Goal: Task Accomplishment & Management: Manage account settings

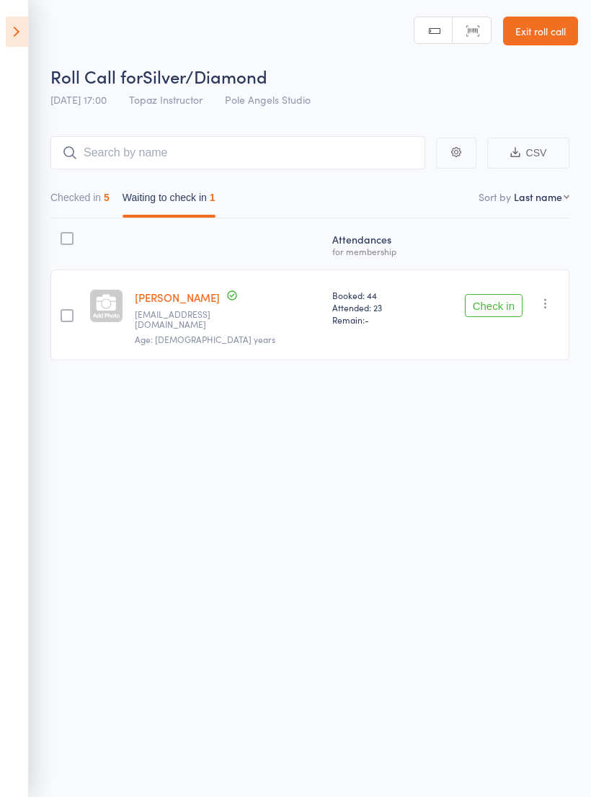
click at [102, 184] on button "Checked in 5" at bounding box center [79, 200] width 59 height 33
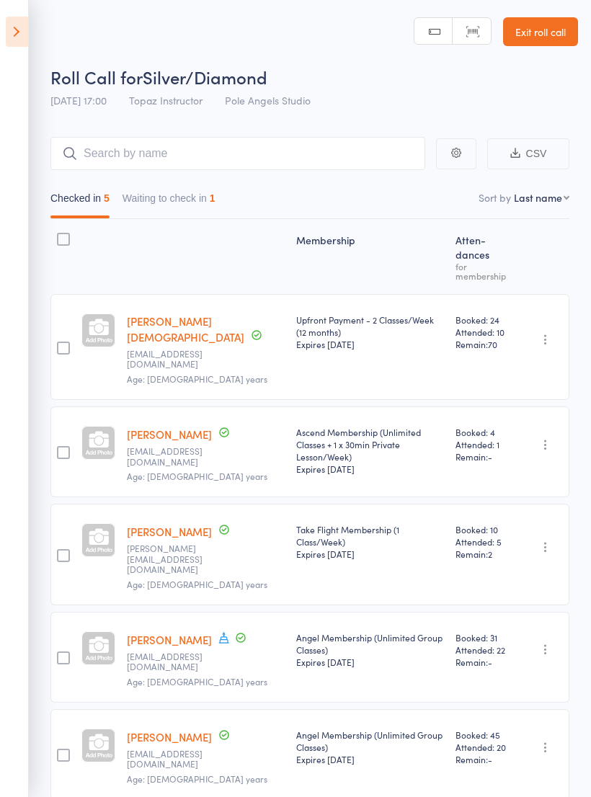
click at [191, 193] on button "Waiting to check in 1" at bounding box center [168, 201] width 93 height 33
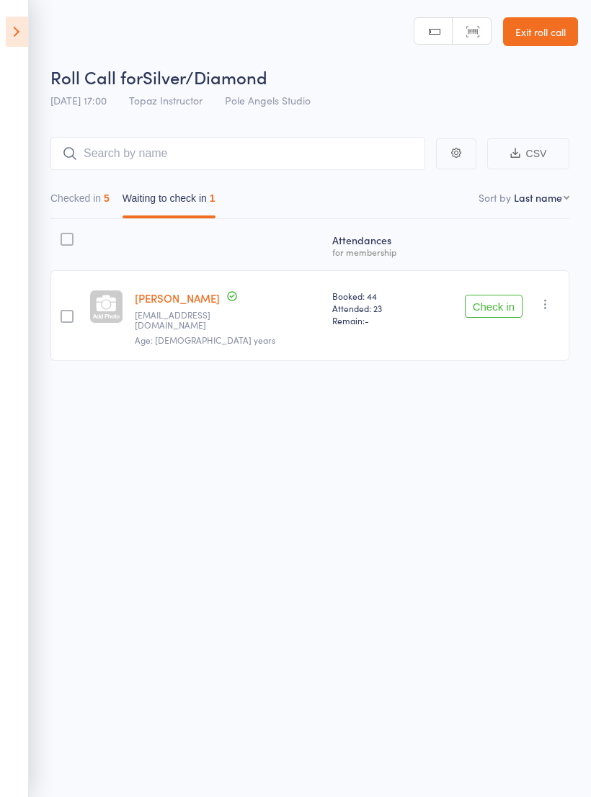
click at [21, 34] on icon at bounding box center [17, 32] width 22 height 30
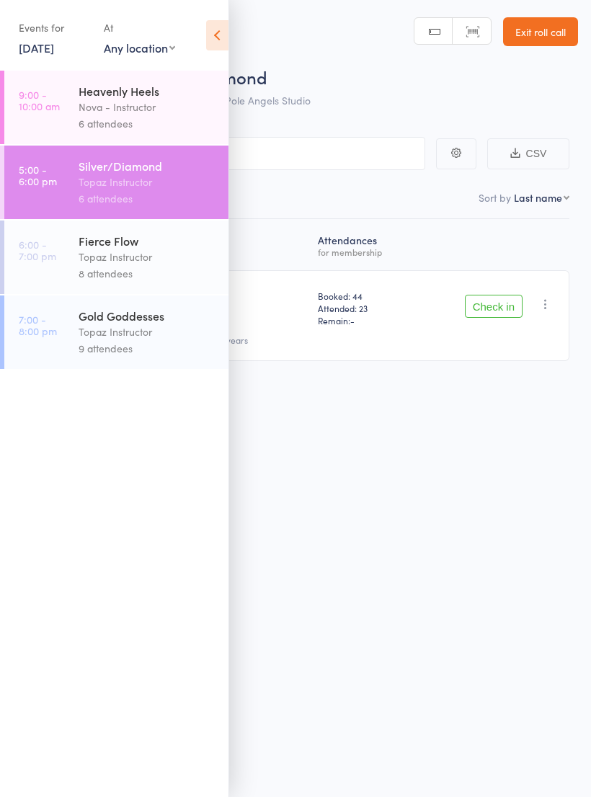
click at [165, 265] on div "Topaz Instructor" at bounding box center [148, 257] width 138 height 17
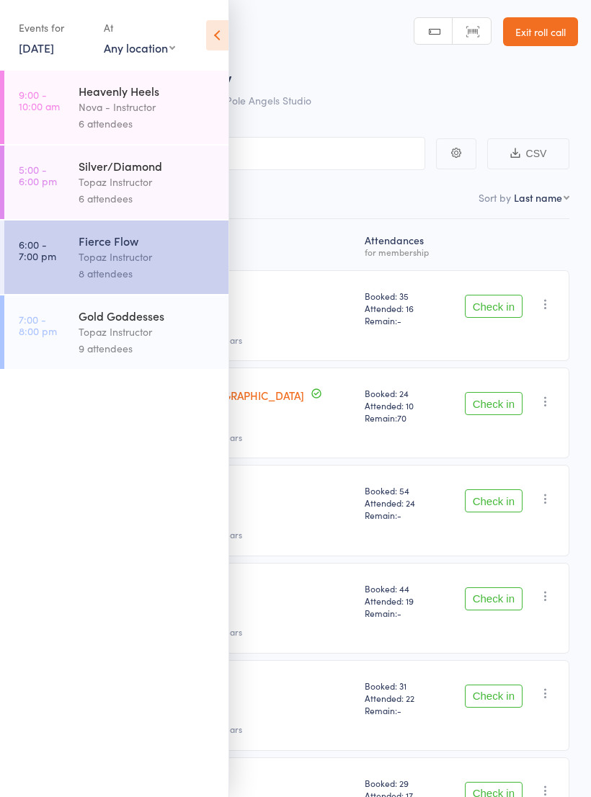
click at [416, 231] on div "Atten­dances for membership El [PERSON_NAME] [EMAIL_ADDRESS][DOMAIN_NAME] Age: …" at bounding box center [295, 634] width 547 height 830
click at [224, 36] on icon at bounding box center [217, 35] width 22 height 30
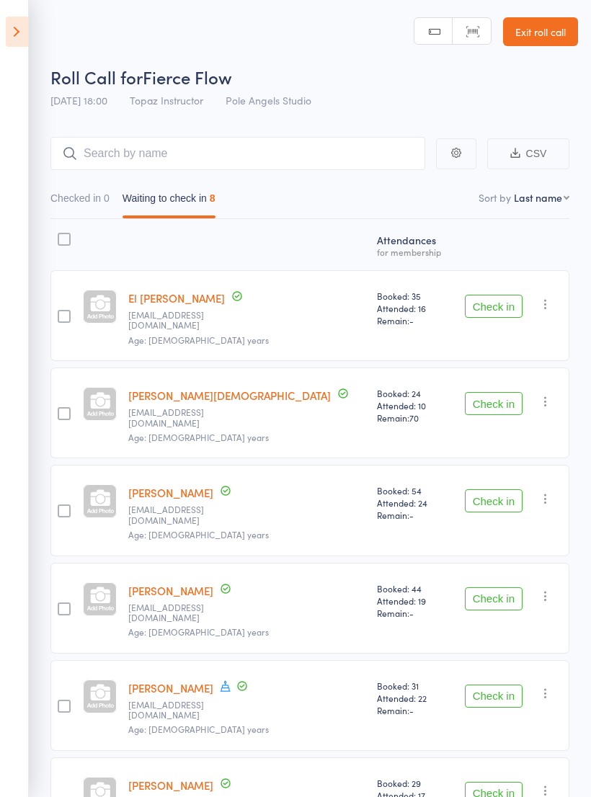
click at [489, 308] on button "Check in" at bounding box center [494, 306] width 58 height 23
click at [495, 489] on button "Check in" at bounding box center [494, 500] width 58 height 23
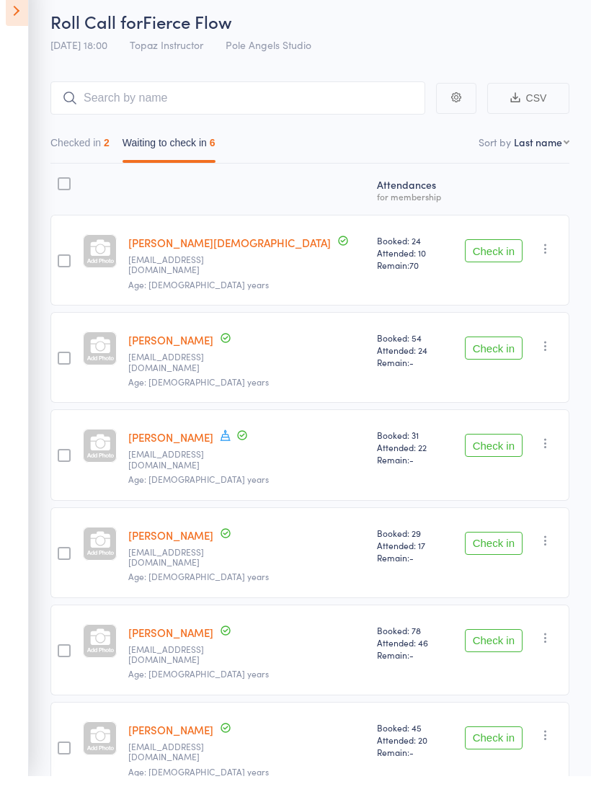
scroll to position [34, 0]
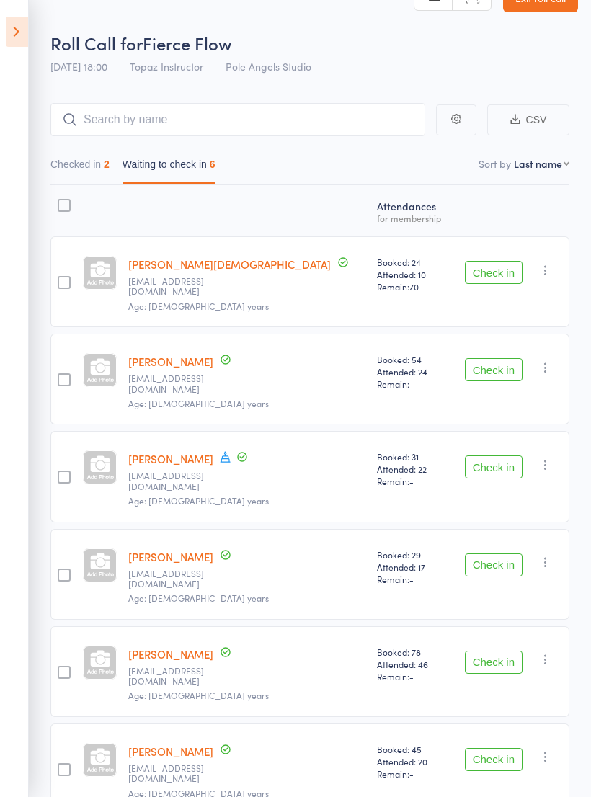
click at [487, 650] on button "Check in" at bounding box center [494, 661] width 58 height 23
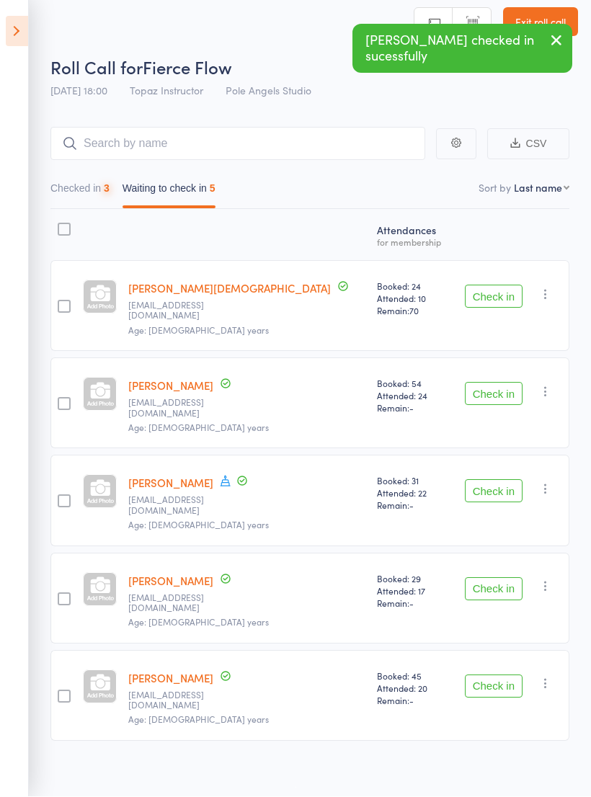
scroll to position [10, 0]
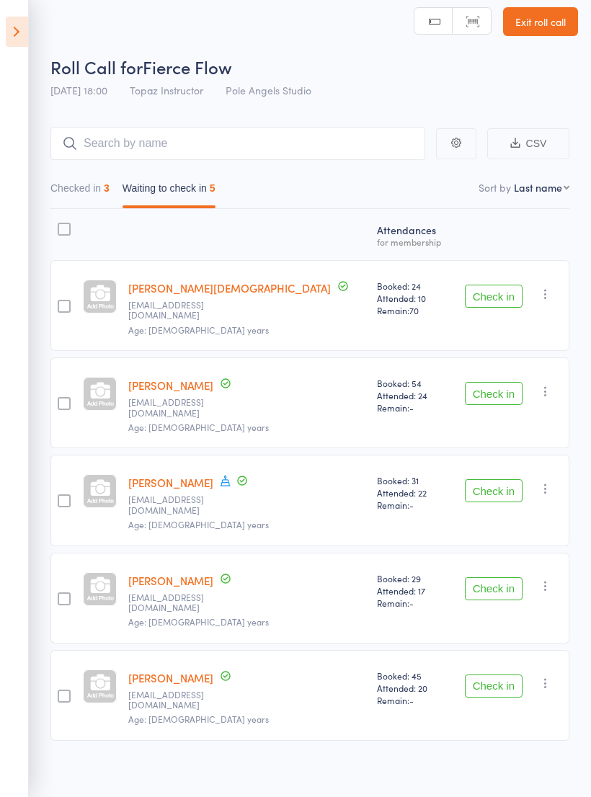
click at [498, 577] on button "Check in" at bounding box center [494, 588] width 58 height 23
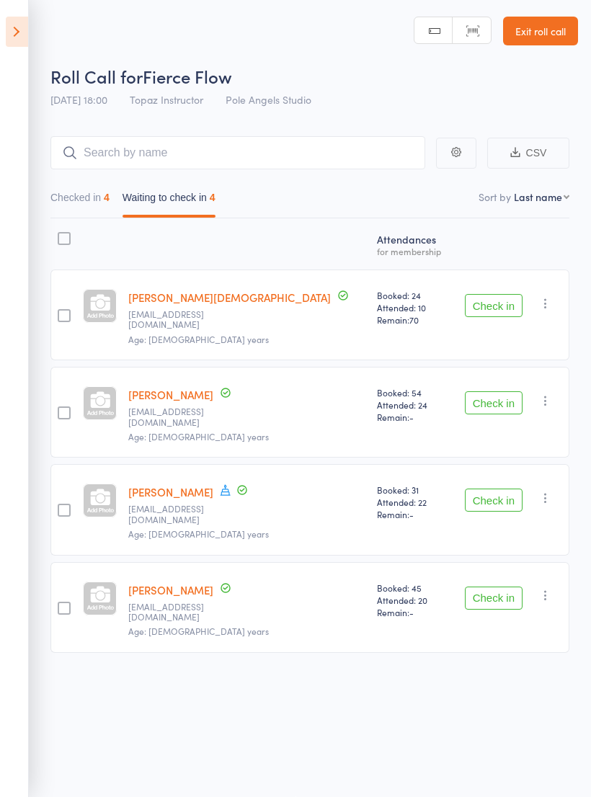
click at [472, 391] on button "Check in" at bounding box center [494, 402] width 58 height 23
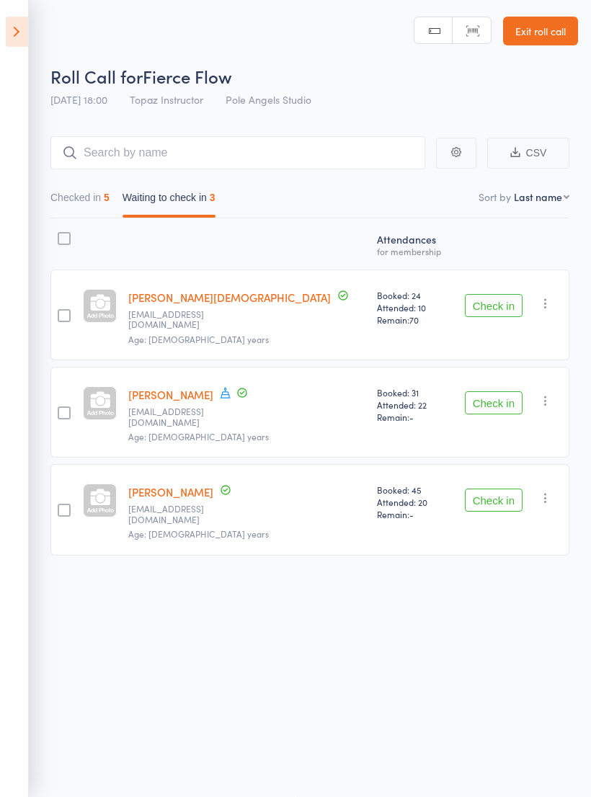
click at [493, 294] on button "Check in" at bounding box center [494, 305] width 58 height 23
click at [492, 391] on button "Check in" at bounding box center [494, 402] width 58 height 23
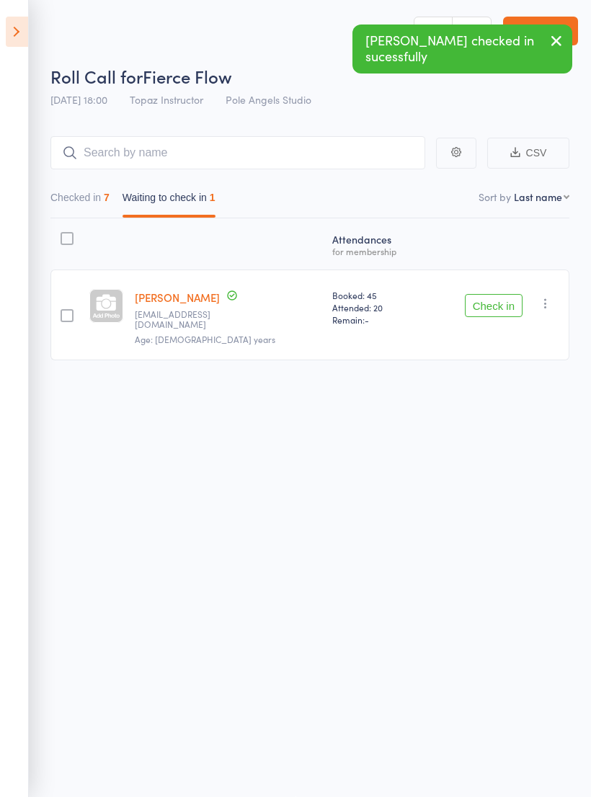
click at [490, 294] on button "Check in" at bounding box center [494, 305] width 58 height 23
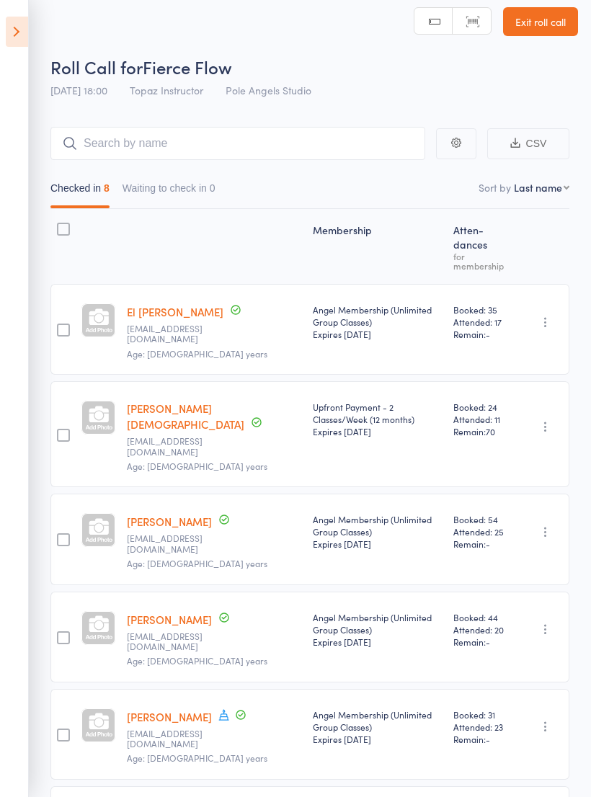
click at [24, 29] on icon at bounding box center [17, 32] width 22 height 30
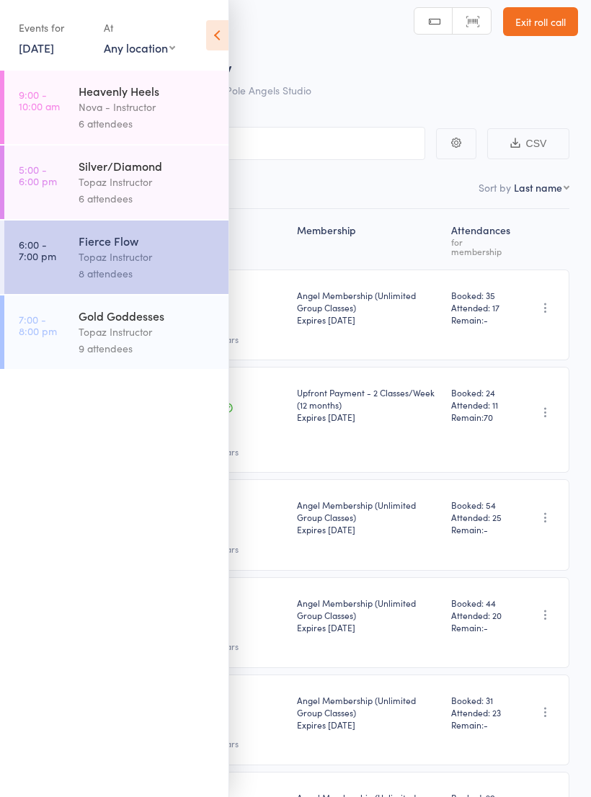
click at [141, 339] on div "Topaz Instructor" at bounding box center [148, 331] width 138 height 17
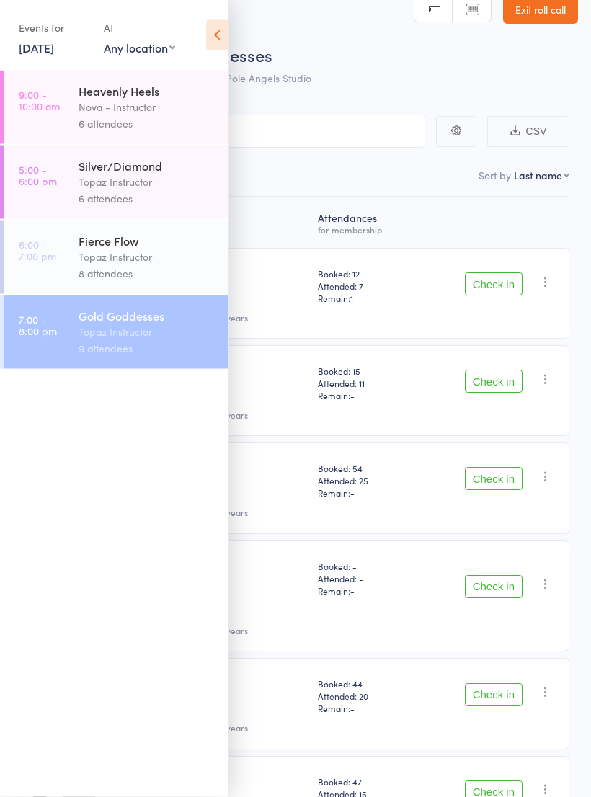
scroll to position [22, 0]
click at [222, 27] on icon at bounding box center [217, 35] width 22 height 30
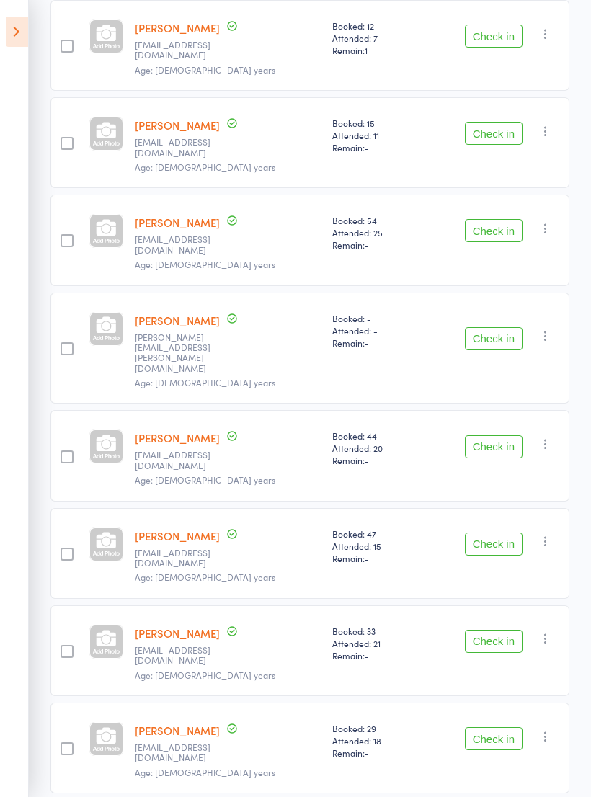
scroll to position [295, 0]
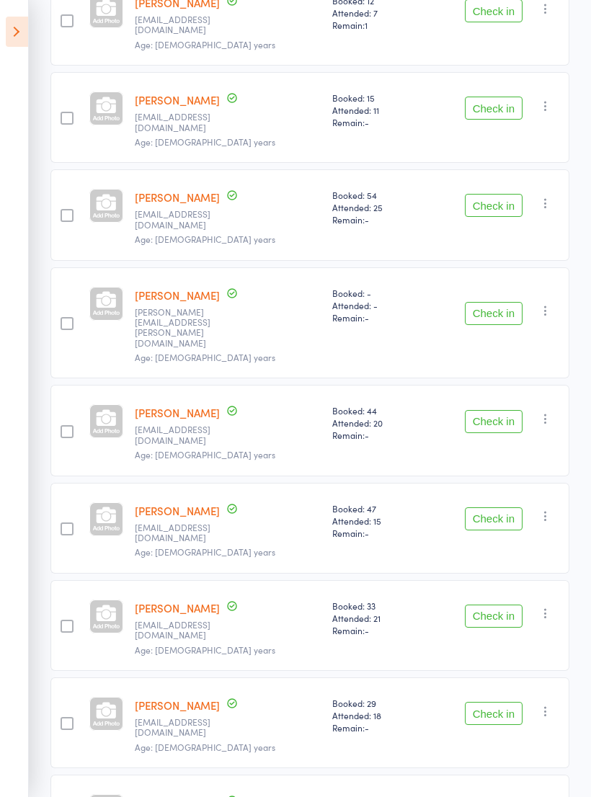
click at [501, 796] on button "Check in" at bounding box center [494, 810] width 58 height 23
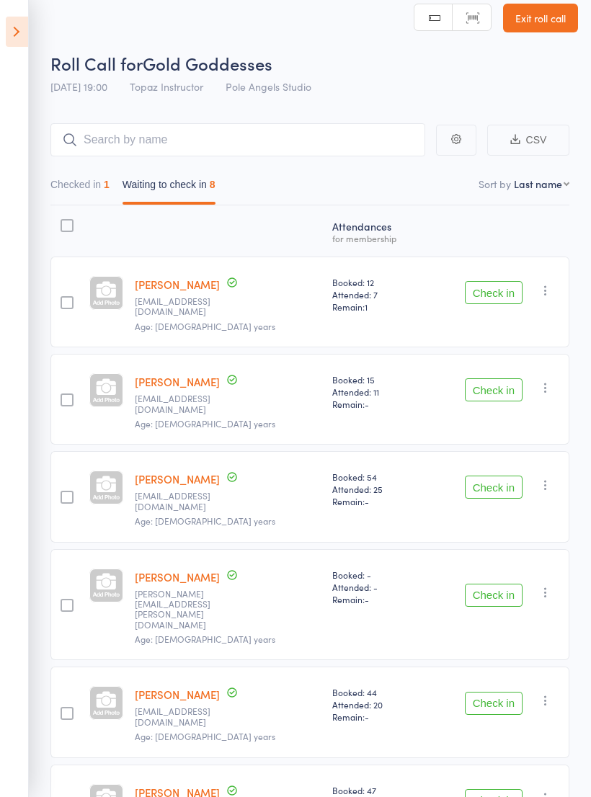
scroll to position [26, 0]
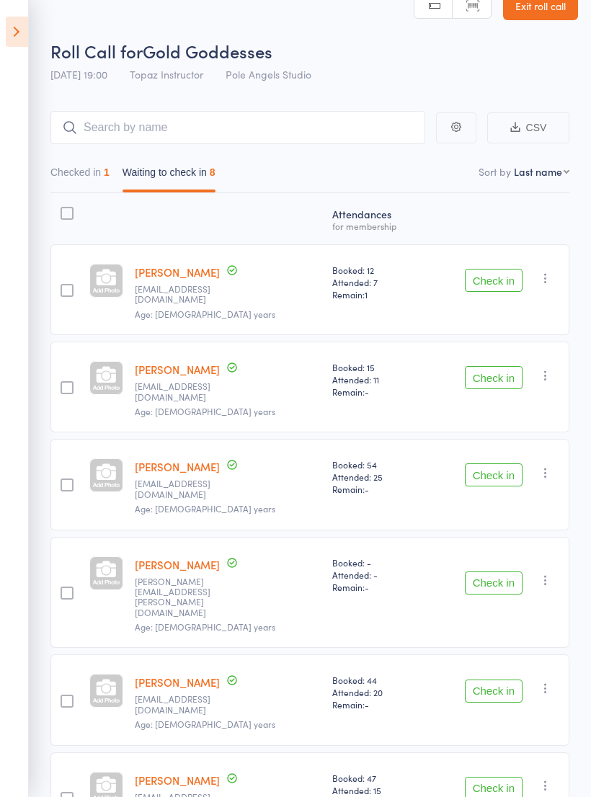
click at [480, 366] on button "Check in" at bounding box center [494, 377] width 58 height 23
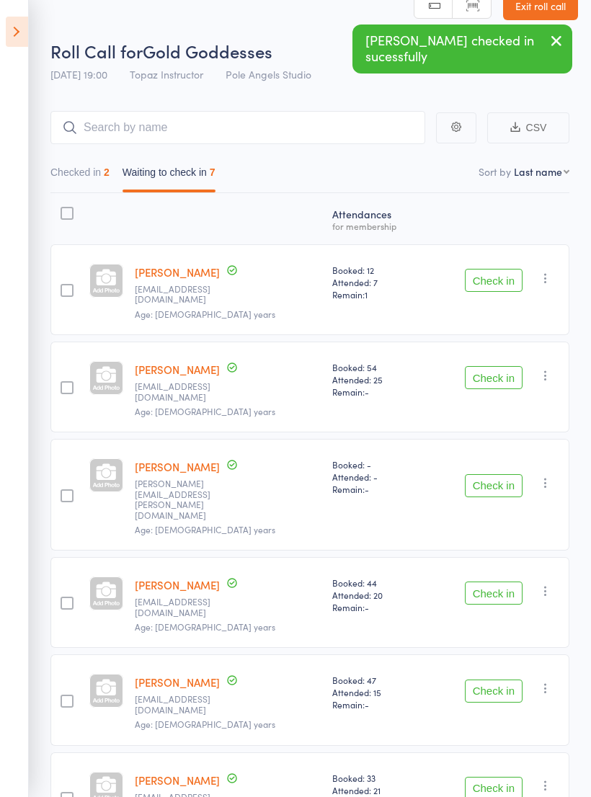
click at [84, 172] on button "Checked in 2" at bounding box center [79, 175] width 59 height 33
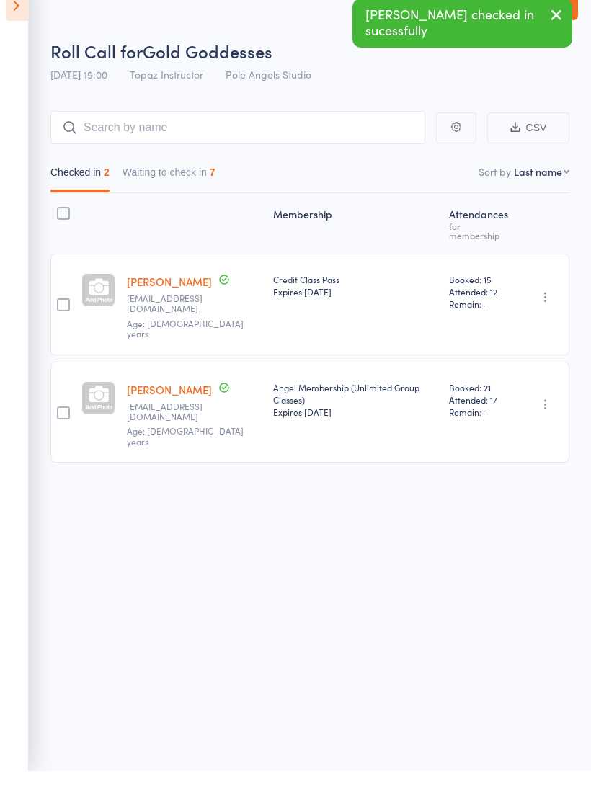
scroll to position [10, 0]
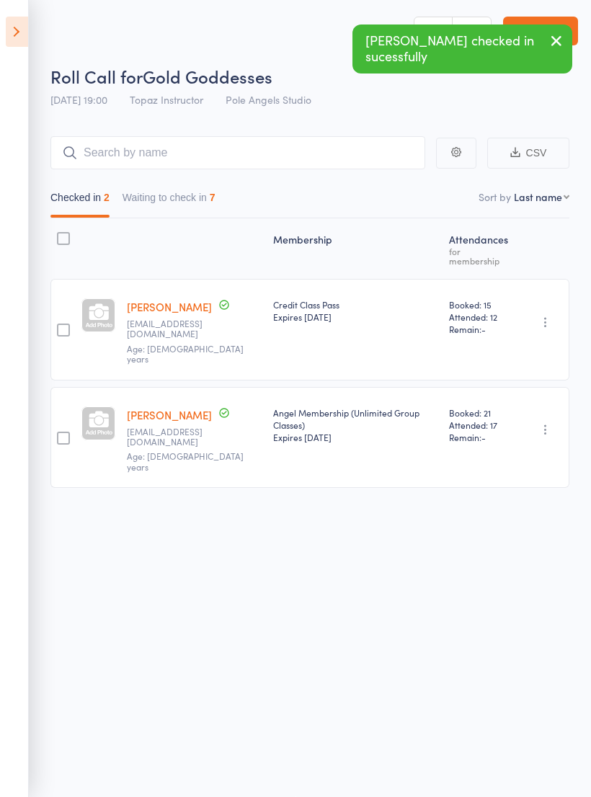
click at [190, 196] on button "Waiting to check in 7" at bounding box center [168, 200] width 93 height 33
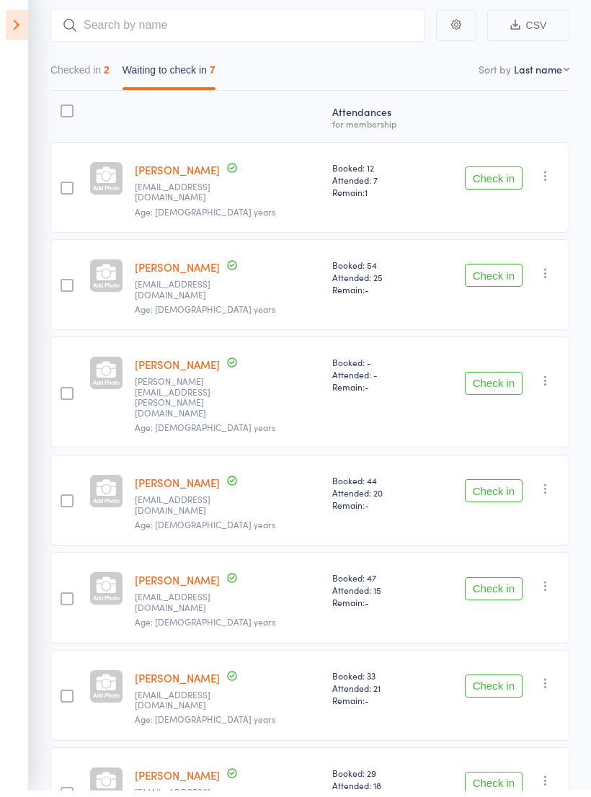
scroll to position [121, 0]
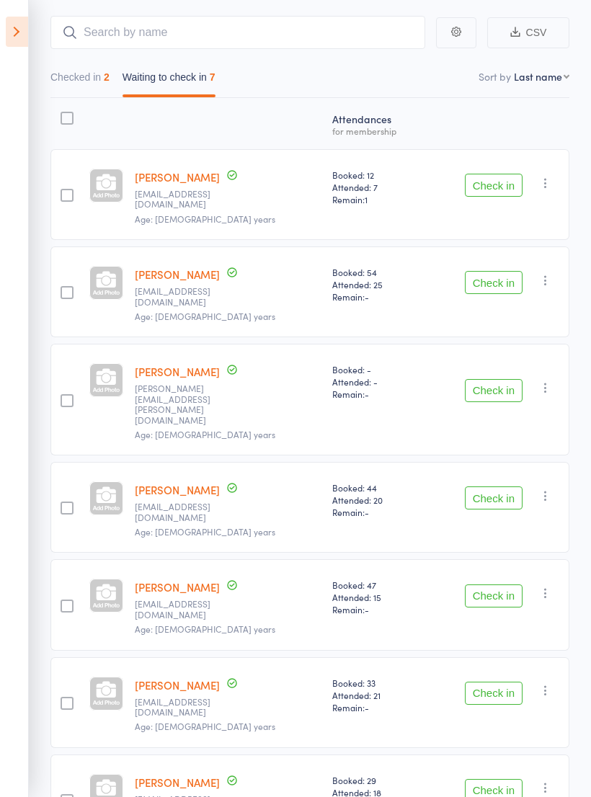
click at [499, 657] on div "Check in Check in Send message Add Note Remove [PERSON_NAME] absent" at bounding box center [497, 702] width 144 height 91
click at [483, 682] on button "Check in" at bounding box center [494, 693] width 58 height 23
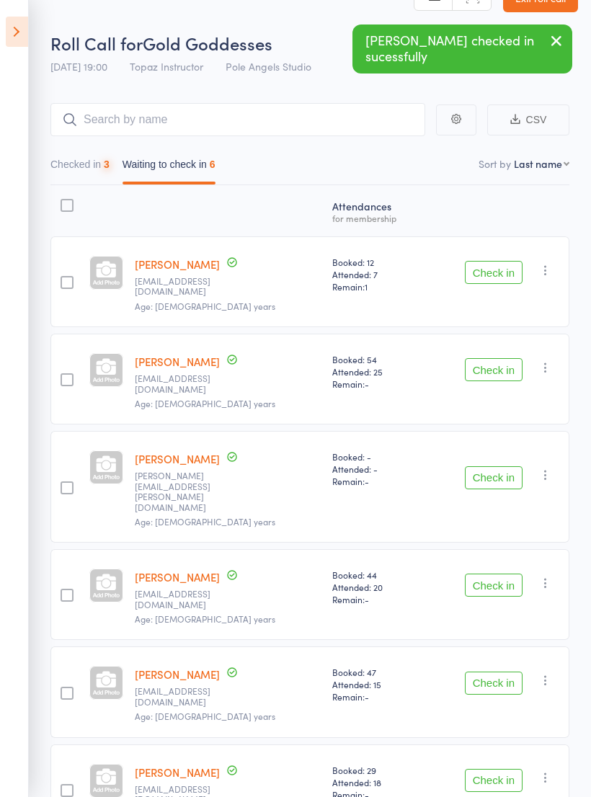
click at [531, 549] on div "Check in Check in Send message Add Note Remove [PERSON_NAME] absent" at bounding box center [497, 594] width 144 height 91
click at [502, 573] on button "Check in" at bounding box center [494, 584] width 58 height 23
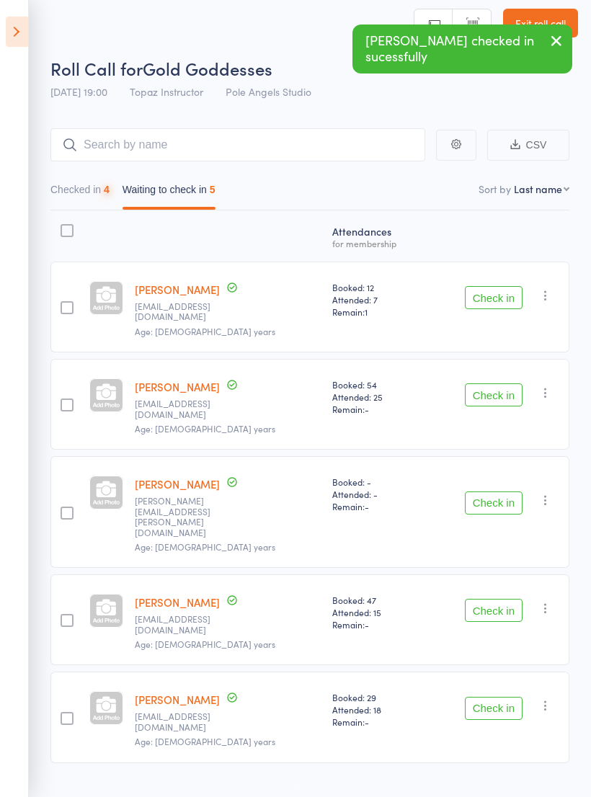
scroll to position [10, 0]
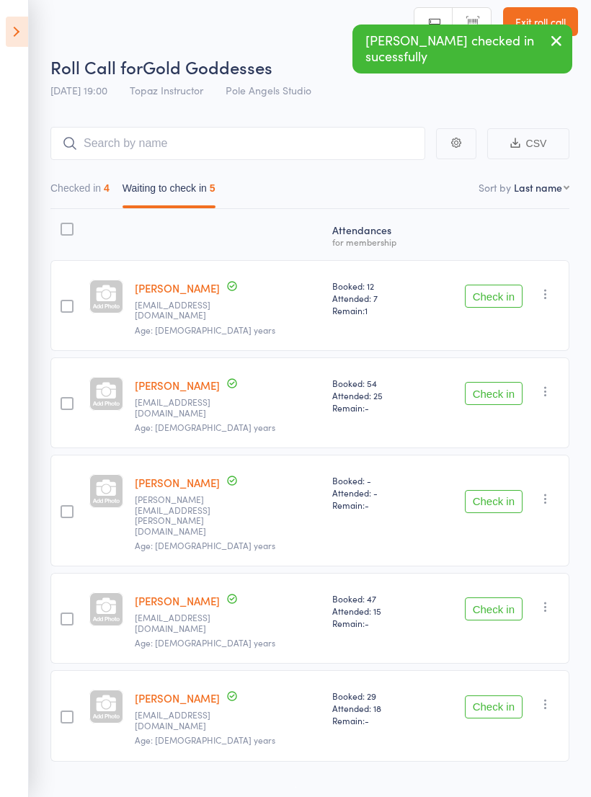
click at [505, 597] on button "Check in" at bounding box center [494, 608] width 58 height 23
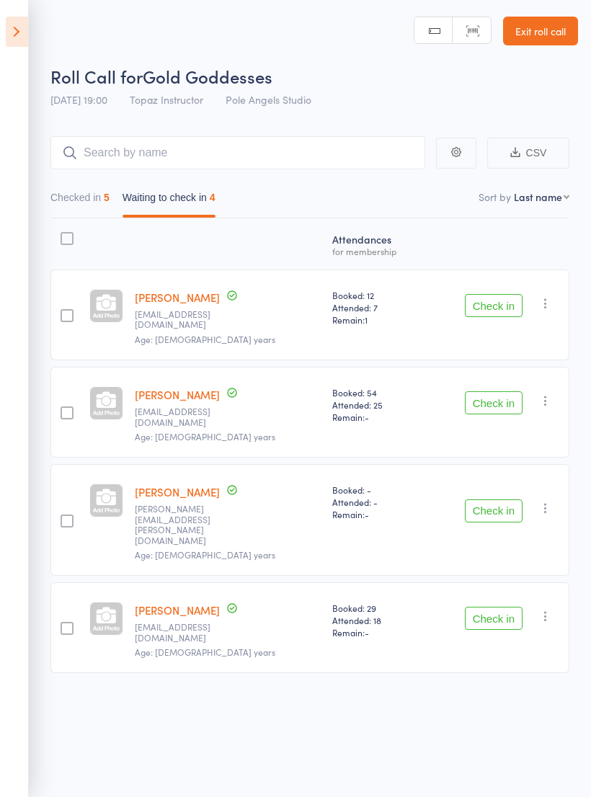
click at [65, 514] on div at bounding box center [67, 520] width 13 height 13
click at [63, 517] on input "checkbox" at bounding box center [63, 517] width 0 height 0
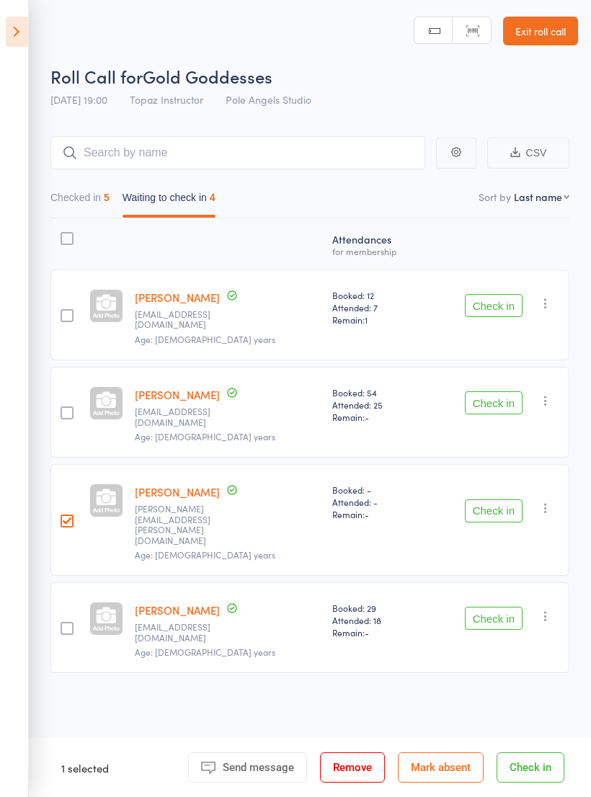
click at [484, 499] on button "Check in" at bounding box center [494, 510] width 58 height 23
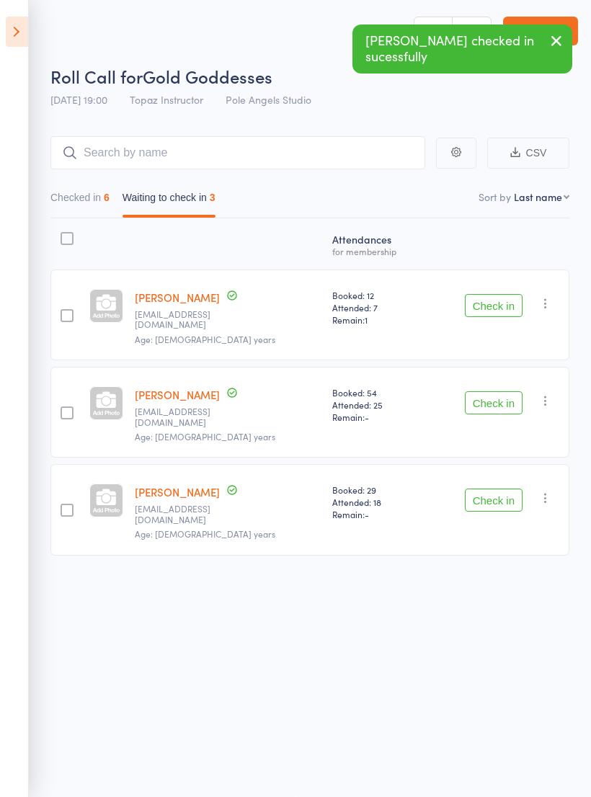
click at [98, 194] on button "Checked in 6" at bounding box center [79, 200] width 59 height 33
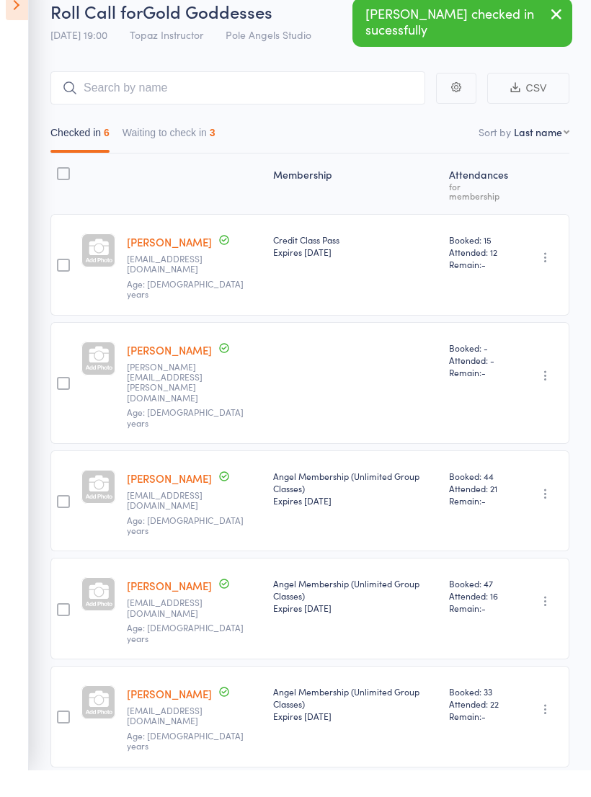
scroll to position [34, 0]
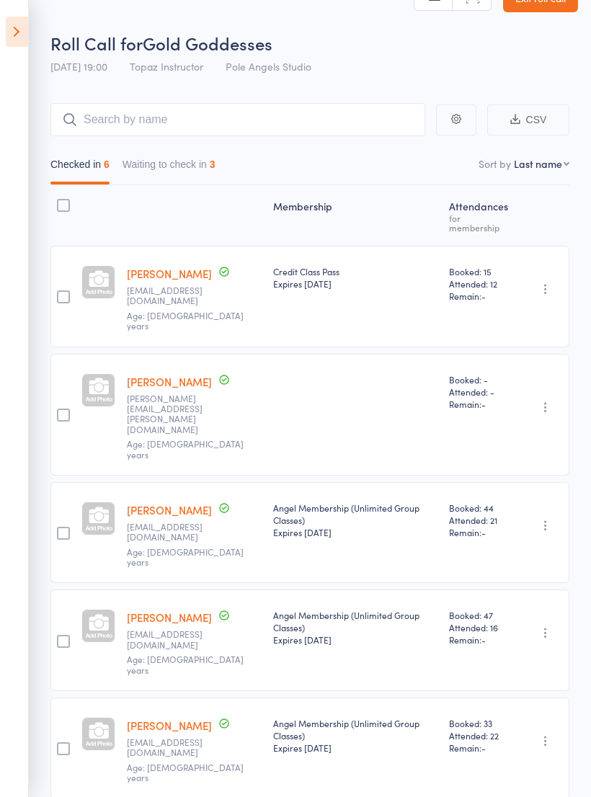
click at [196, 165] on button "Waiting to check in 3" at bounding box center [168, 167] width 93 height 33
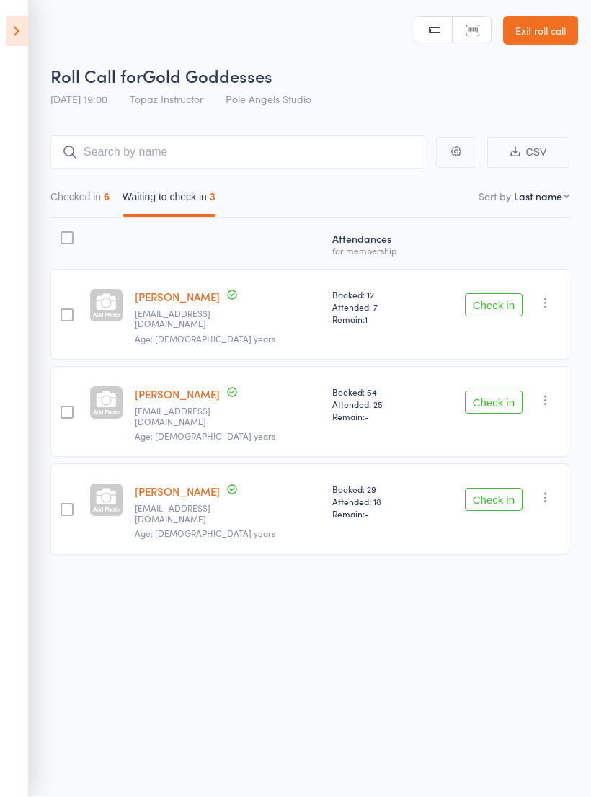
scroll to position [10, 0]
click at [501, 391] on button "Check in" at bounding box center [494, 402] width 58 height 23
click at [481, 391] on button "Check in" at bounding box center [494, 402] width 58 height 23
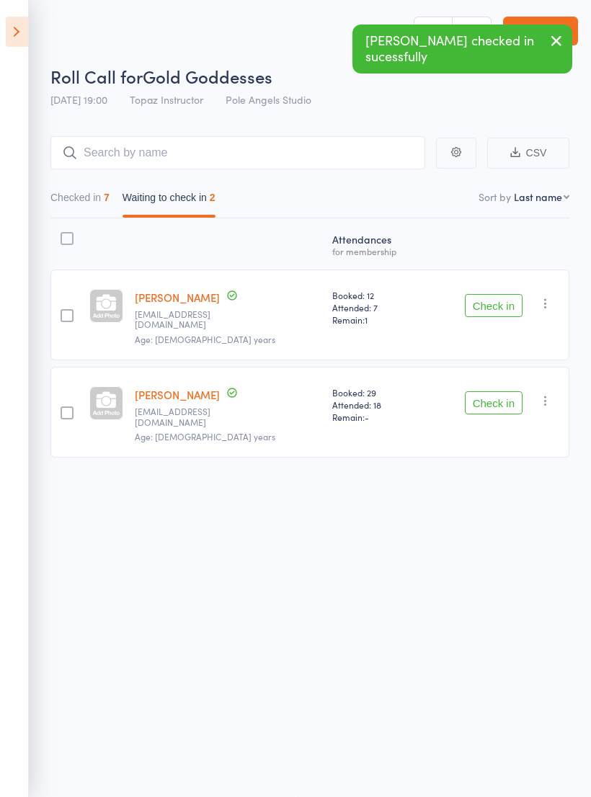
click at [26, 27] on icon at bounding box center [17, 32] width 22 height 30
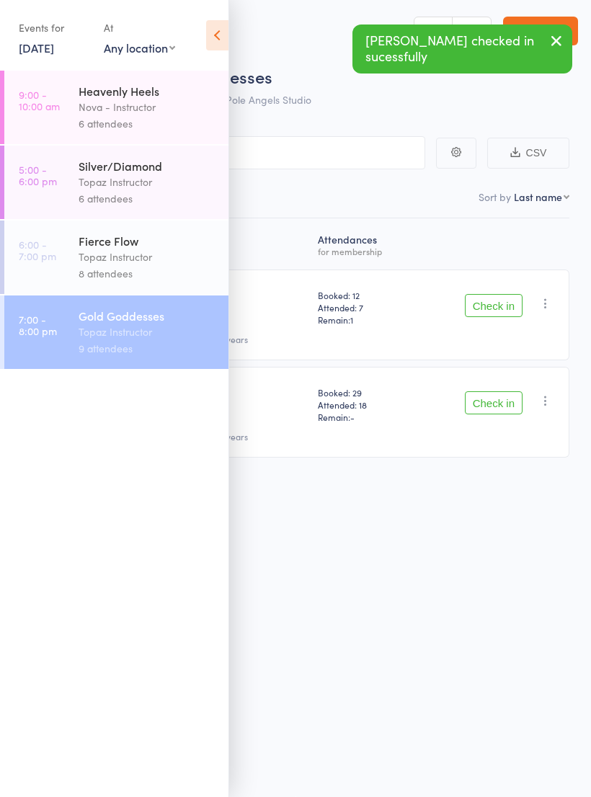
click at [54, 54] on link "[DATE]" at bounding box center [36, 48] width 35 height 16
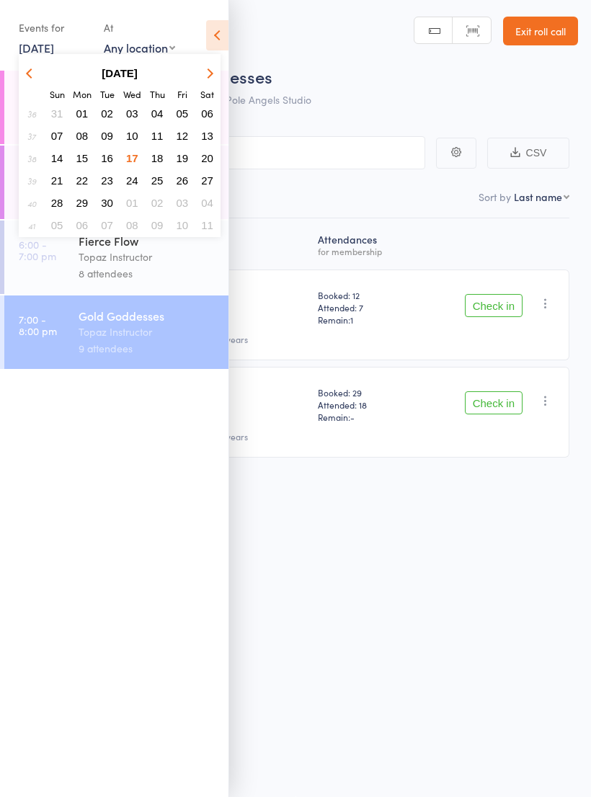
click at [187, 161] on span "19" at bounding box center [182, 158] width 12 height 12
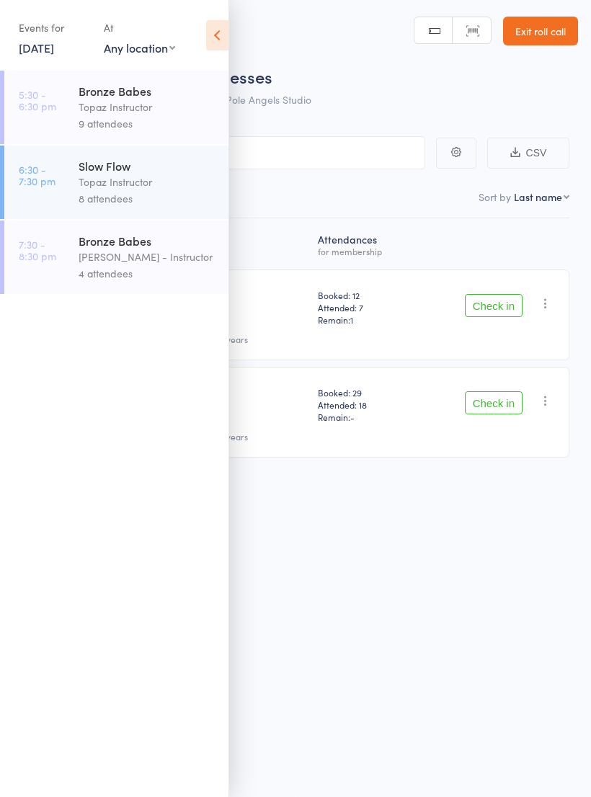
click at [68, 32] on div "Events for" at bounding box center [54, 28] width 71 height 24
click at [48, 50] on link "[DATE]" at bounding box center [36, 48] width 35 height 16
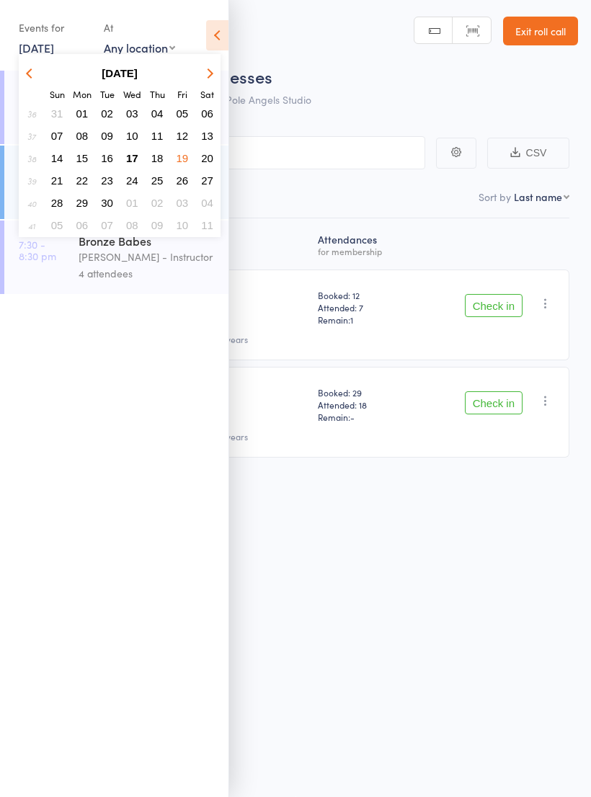
click at [204, 144] on button "13" at bounding box center [207, 135] width 22 height 19
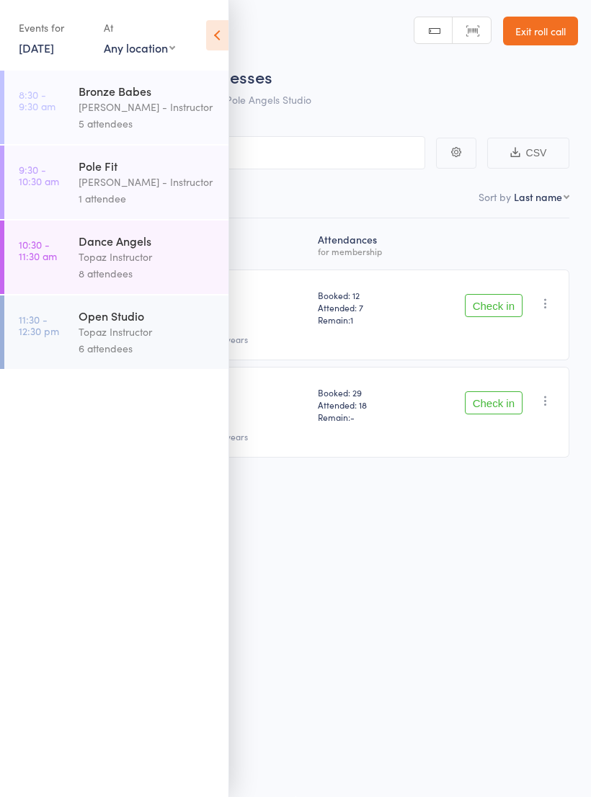
click at [54, 40] on link "[DATE]" at bounding box center [36, 48] width 35 height 16
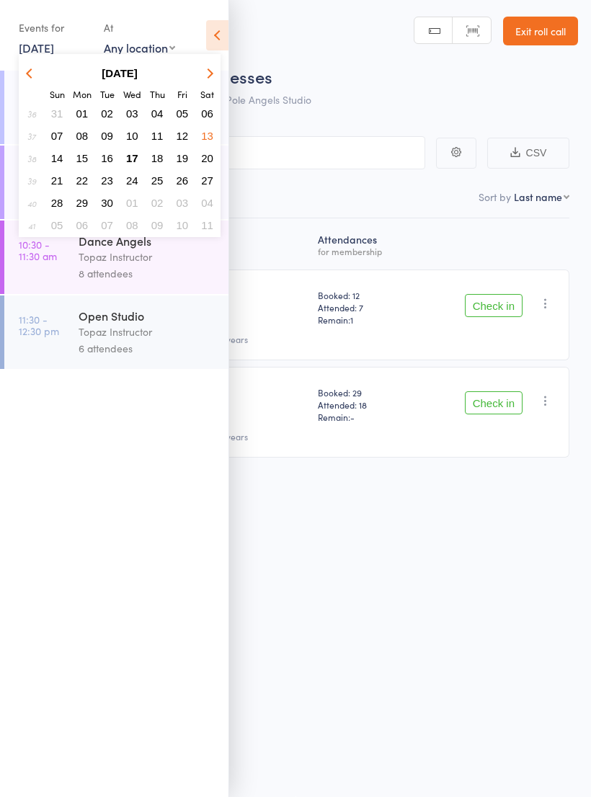
click at [212, 163] on span "20" at bounding box center [207, 158] width 12 height 12
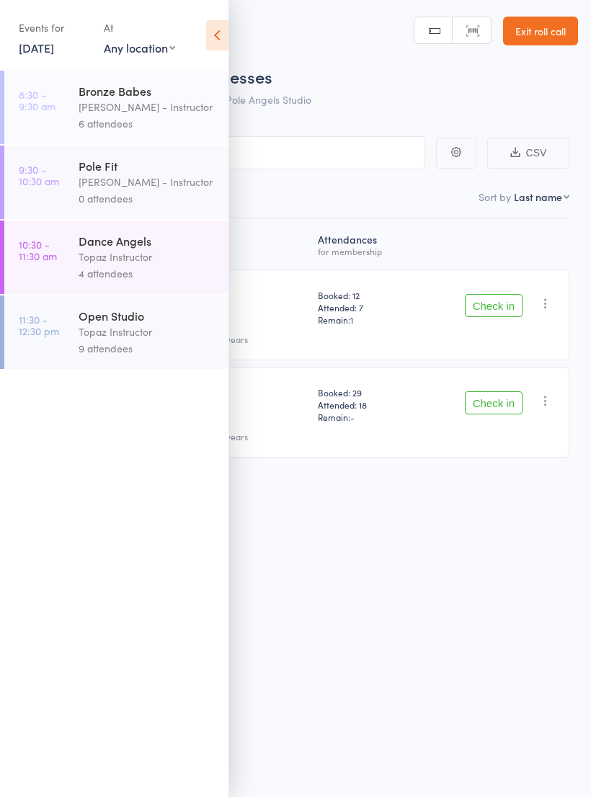
click at [103, 323] on div "Open Studio" at bounding box center [148, 316] width 138 height 16
click at [218, 26] on icon at bounding box center [217, 35] width 22 height 30
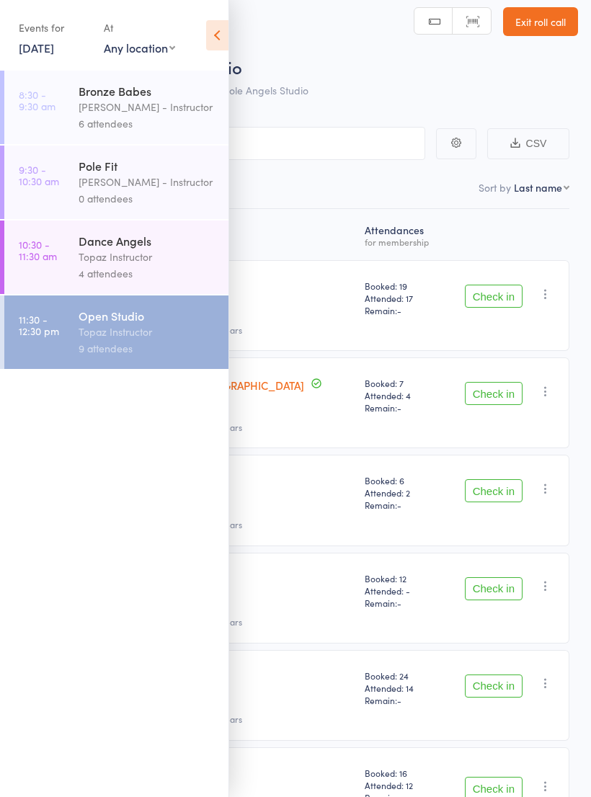
click at [206, 29] on icon at bounding box center [217, 35] width 22 height 30
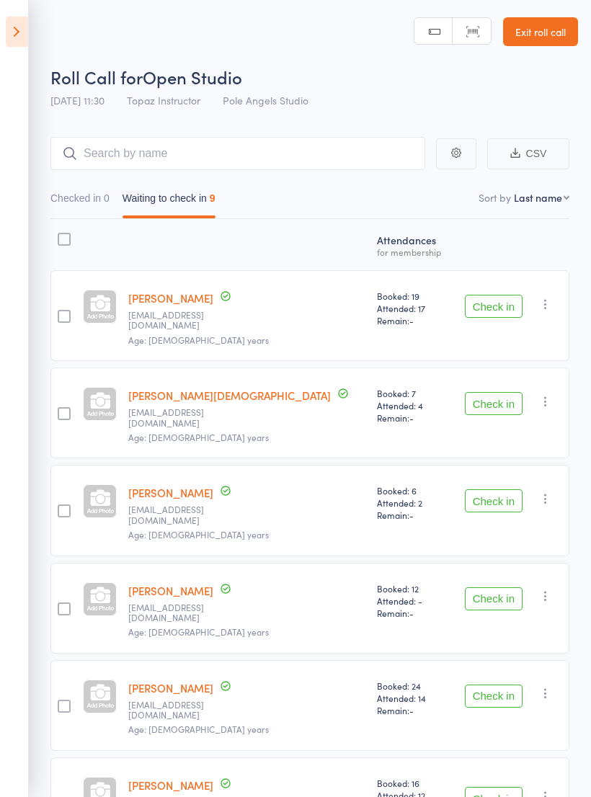
click at [26, 13] on aside "Events for [DATE] [DATE] [DATE] Sun Mon Tue Wed Thu Fri Sat 36 31 01 02 03 04 0…" at bounding box center [14, 398] width 29 height 797
click at [24, 37] on icon at bounding box center [17, 32] width 22 height 30
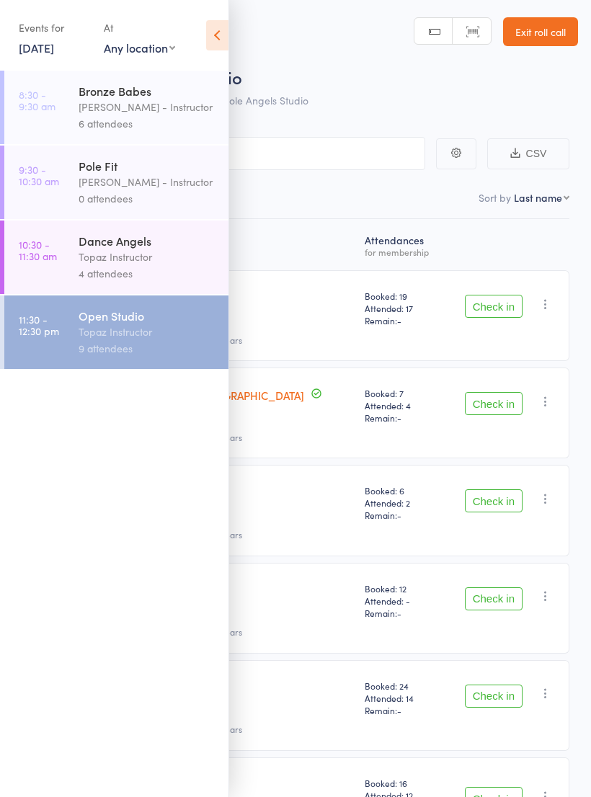
click at [50, 49] on link "[DATE]" at bounding box center [36, 48] width 35 height 16
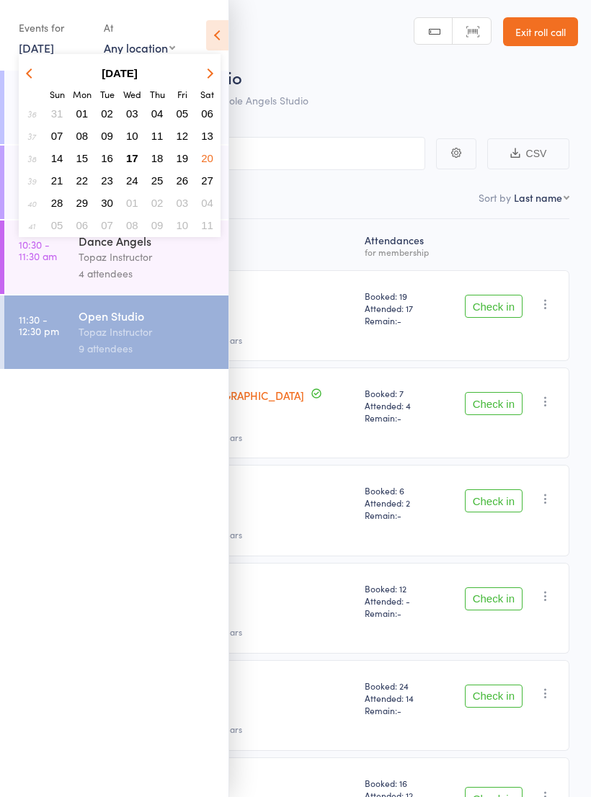
click at [130, 158] on span "17" at bounding box center [132, 158] width 12 height 12
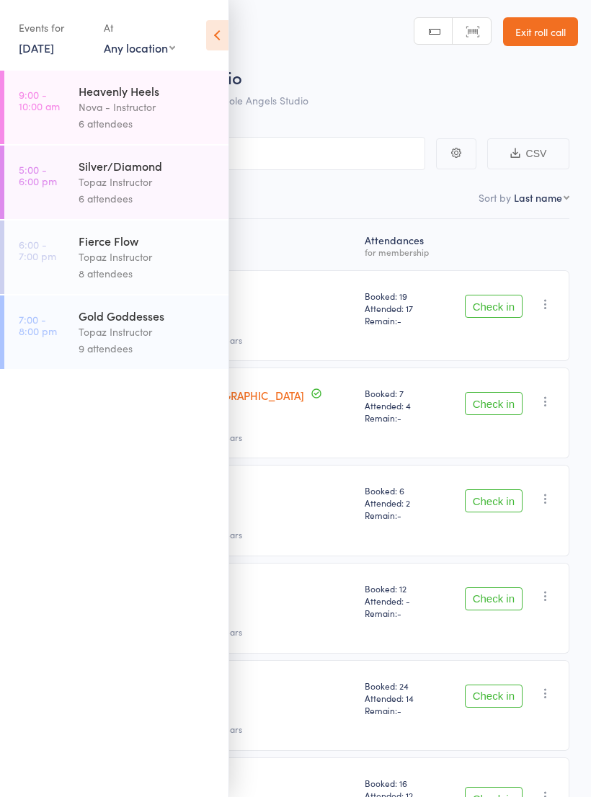
click at [107, 336] on div "Topaz Instructor" at bounding box center [148, 331] width 138 height 17
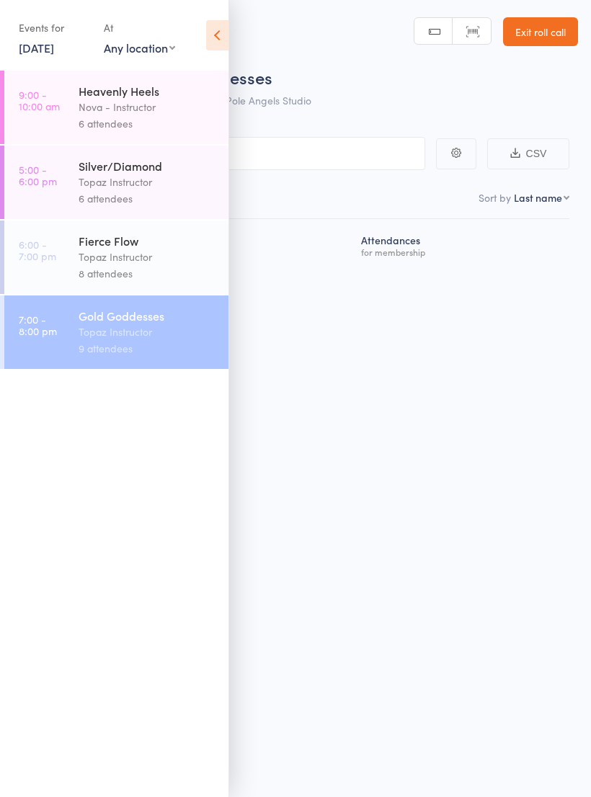
click at [218, 25] on icon at bounding box center [217, 35] width 22 height 30
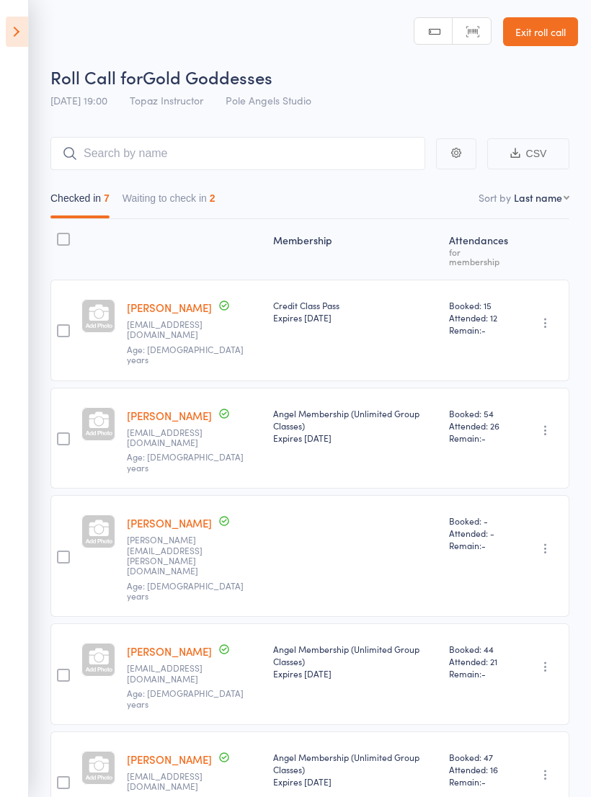
click at [173, 195] on button "Waiting to check in 2" at bounding box center [168, 201] width 93 height 33
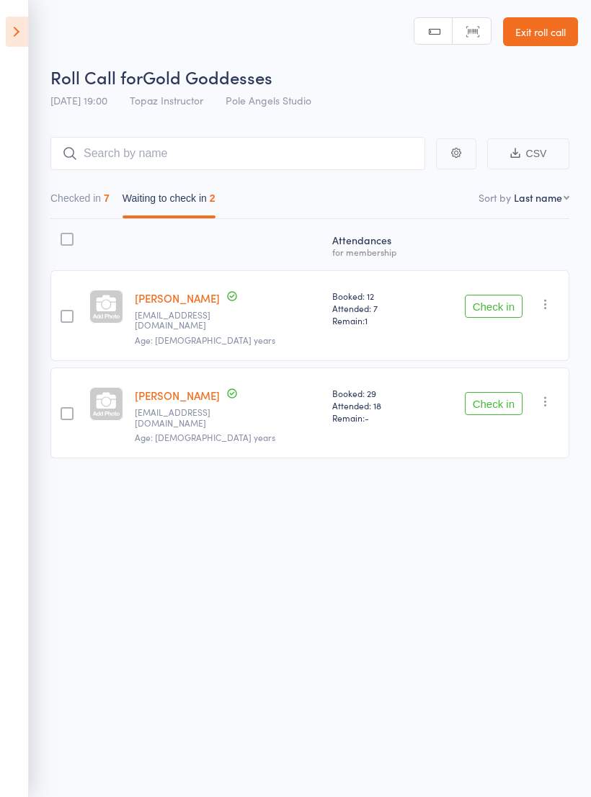
click at [89, 194] on button "Checked in 7" at bounding box center [79, 201] width 59 height 33
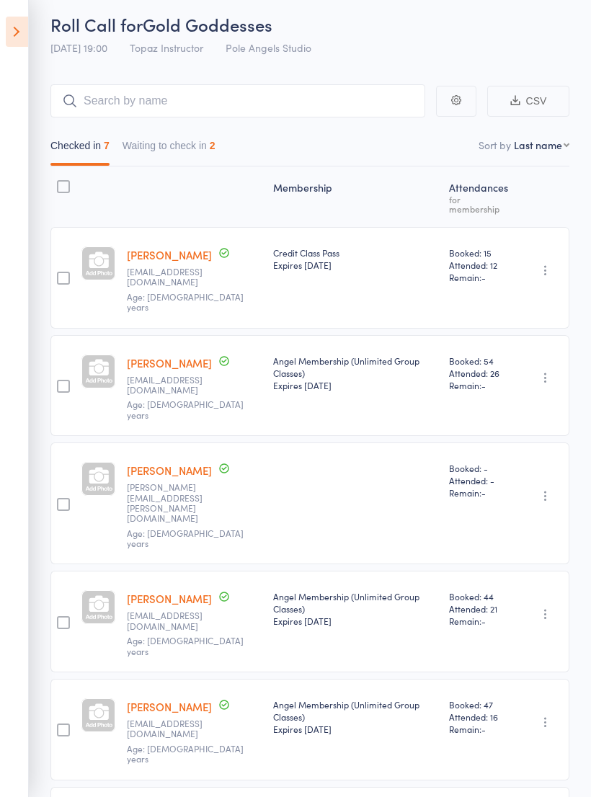
scroll to position [50, 0]
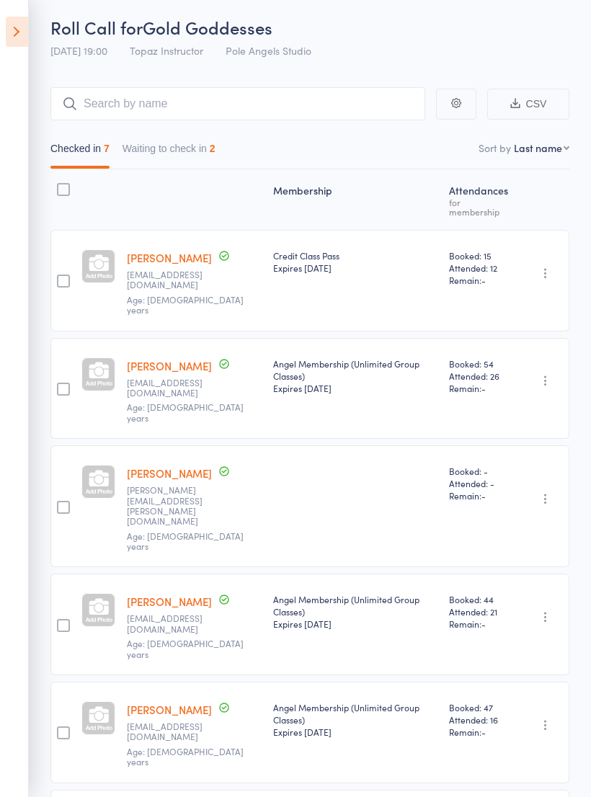
click at [12, 26] on icon at bounding box center [17, 32] width 22 height 30
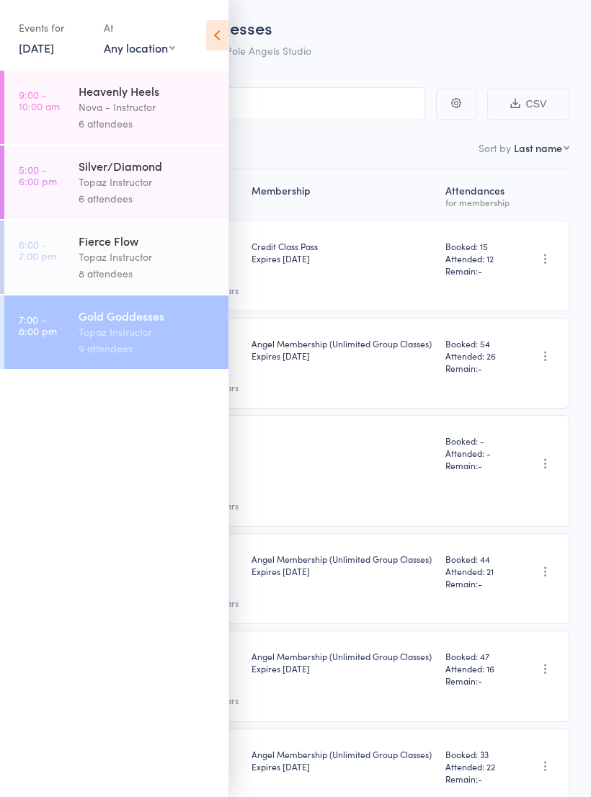
click at [144, 46] on select "Any location Online Pole Angels Studio" at bounding box center [139, 48] width 71 height 16
click at [49, 40] on link "[DATE]" at bounding box center [36, 48] width 35 height 16
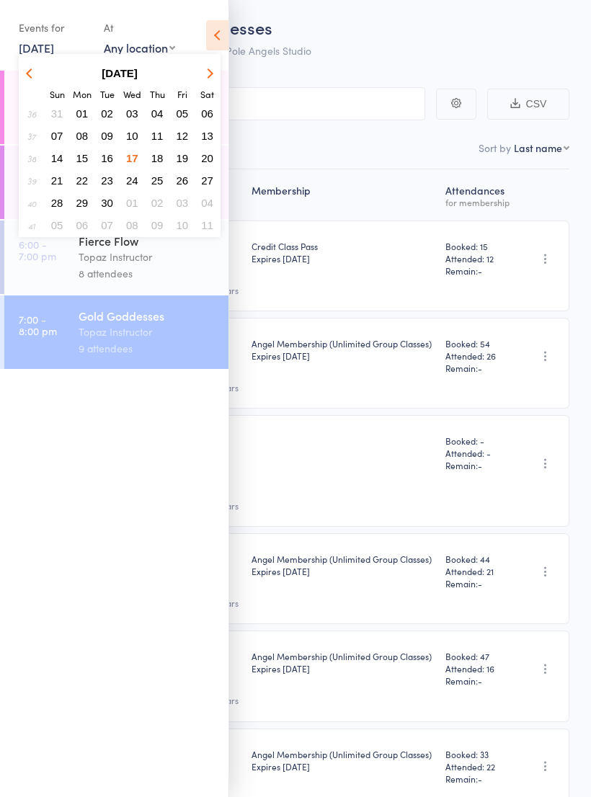
click at [58, 176] on span "21" at bounding box center [57, 180] width 12 height 12
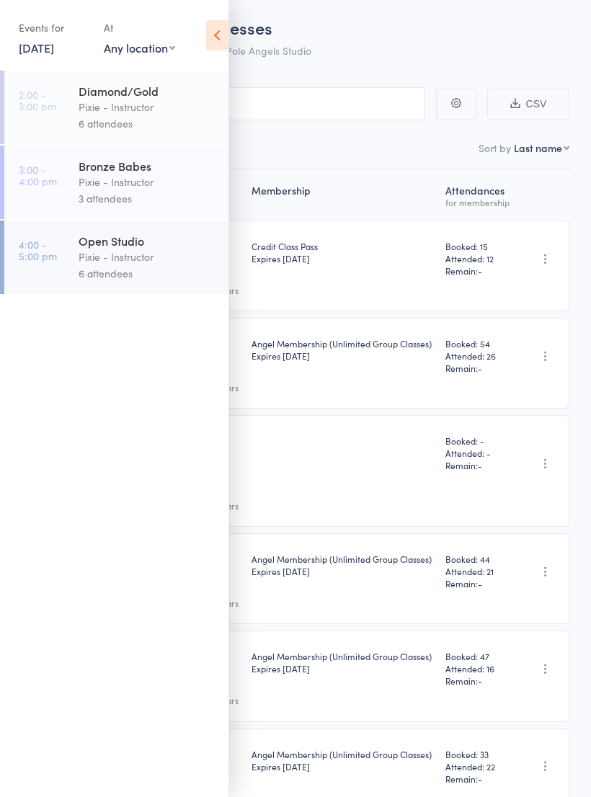
click at [96, 261] on div "Pixie - Instructor" at bounding box center [148, 257] width 138 height 17
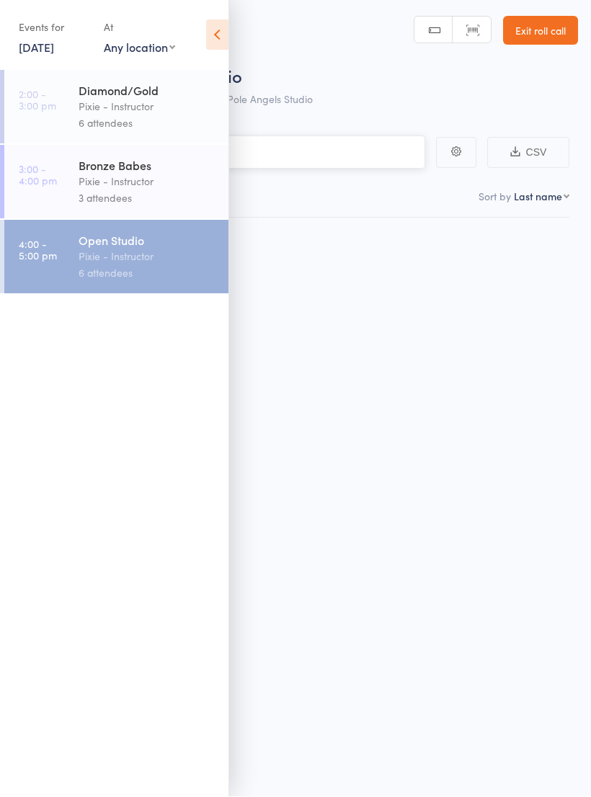
scroll to position [10, 0]
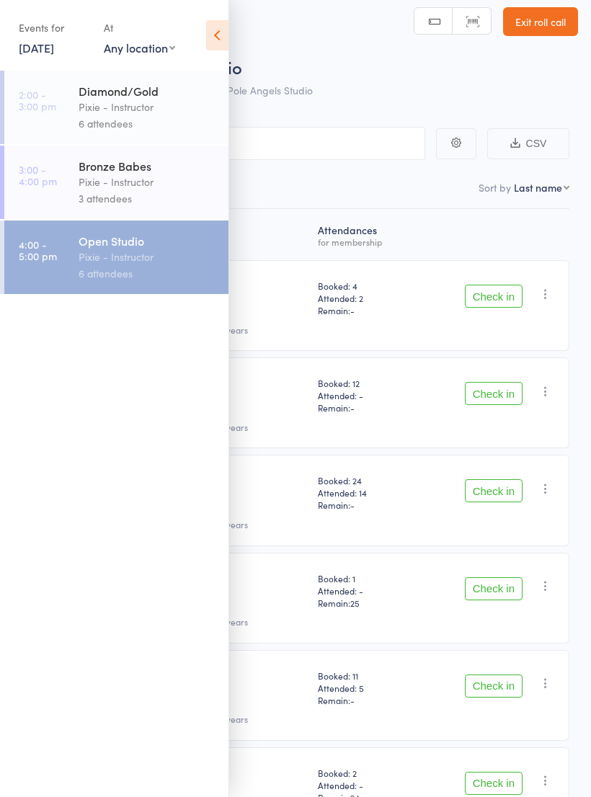
click at [223, 37] on icon at bounding box center [217, 35] width 22 height 30
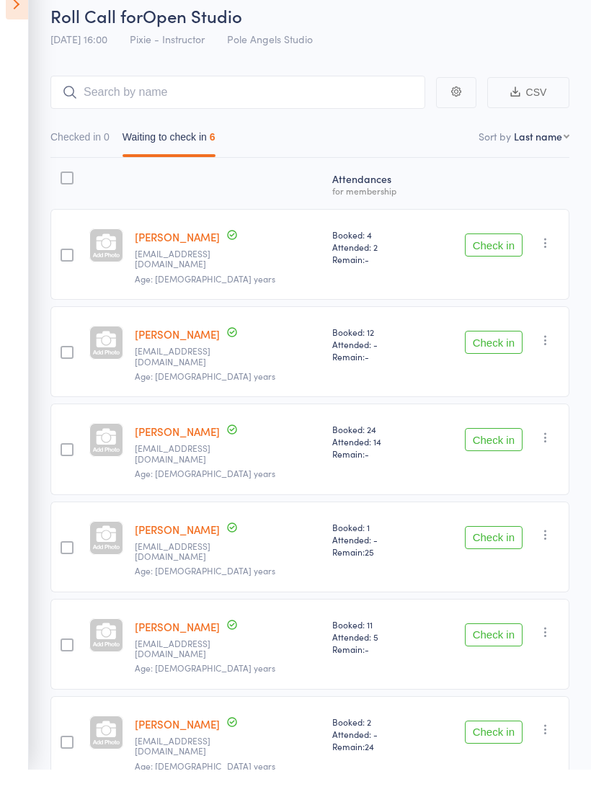
scroll to position [0, 0]
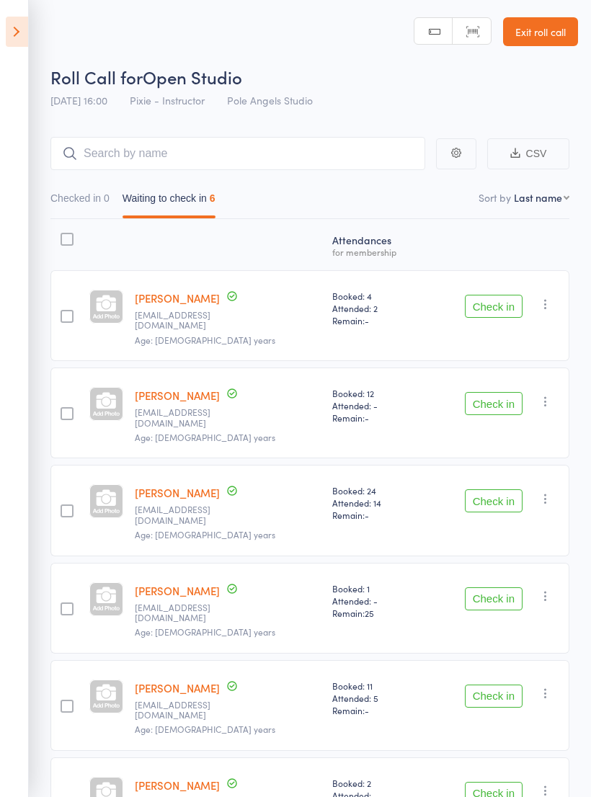
click at [21, 33] on icon at bounding box center [17, 32] width 22 height 30
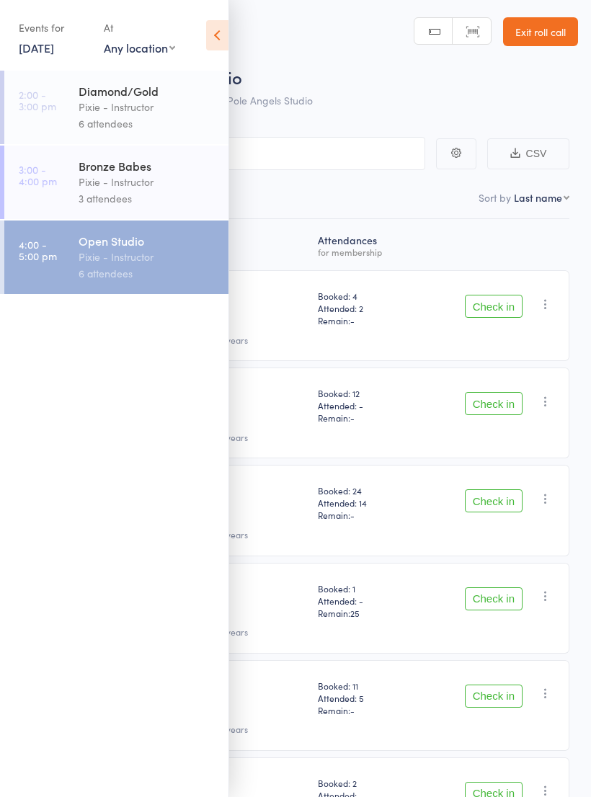
click at [135, 104] on div "Pixie - Instructor" at bounding box center [148, 107] width 138 height 17
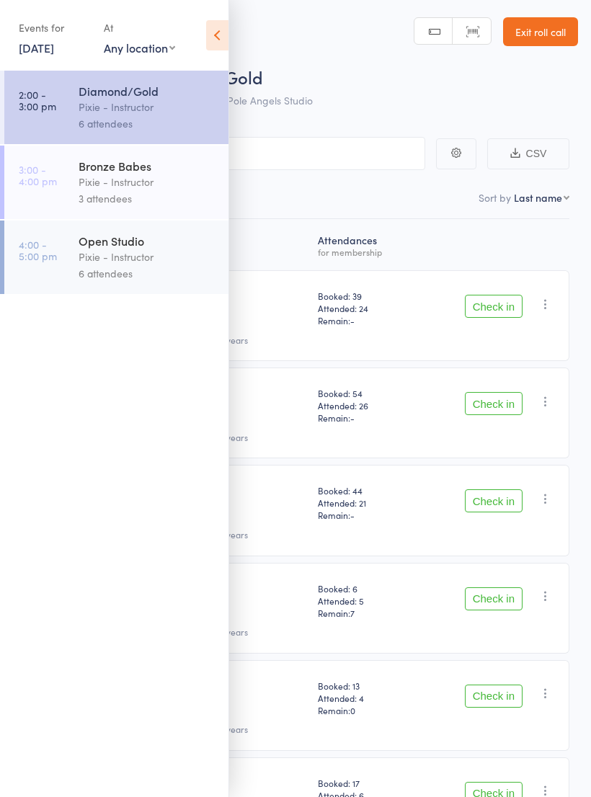
click at [227, 40] on icon at bounding box center [217, 35] width 22 height 30
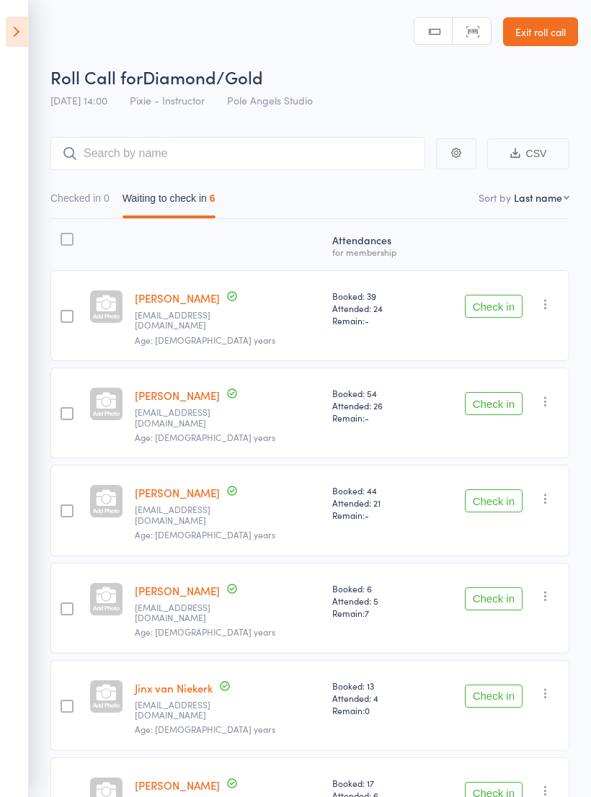
click at [26, 38] on icon at bounding box center [17, 32] width 22 height 30
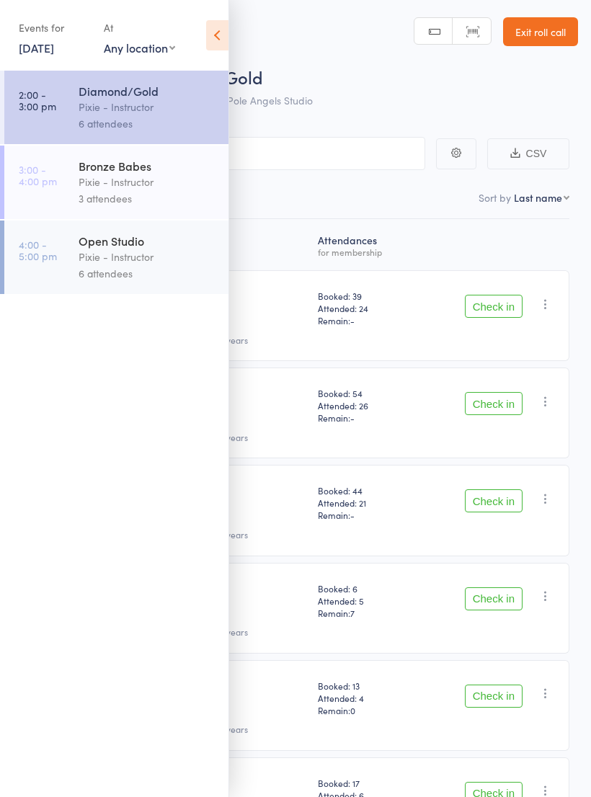
click at [50, 40] on link "[DATE]" at bounding box center [36, 48] width 35 height 16
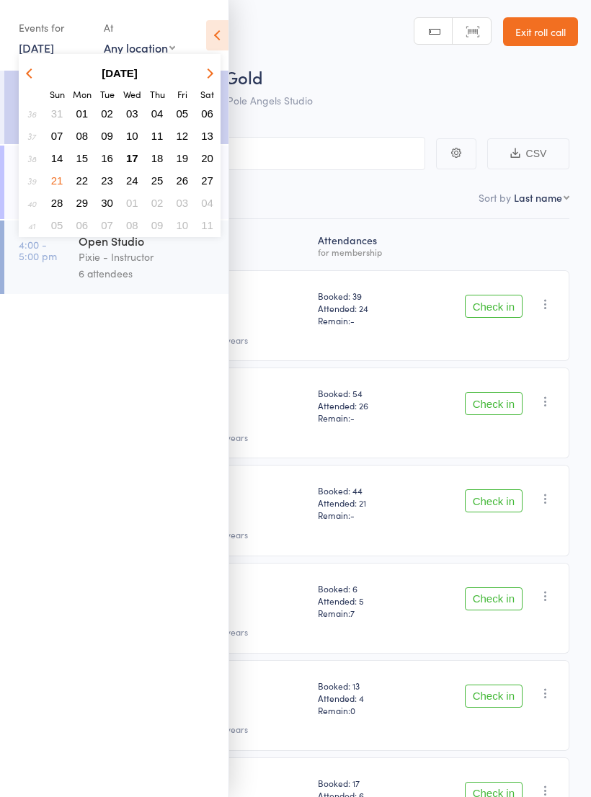
click at [132, 156] on span "17" at bounding box center [132, 158] width 12 height 12
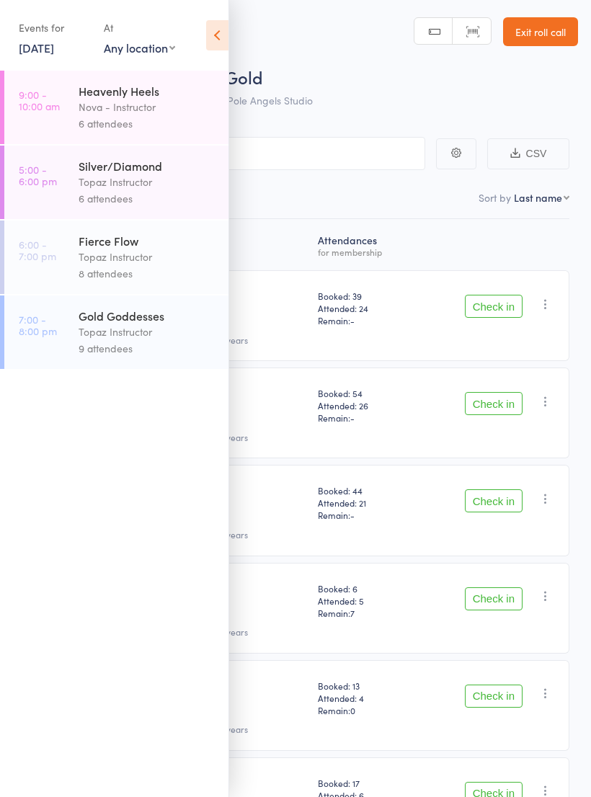
click at [141, 338] on div "Topaz Instructor" at bounding box center [148, 331] width 138 height 17
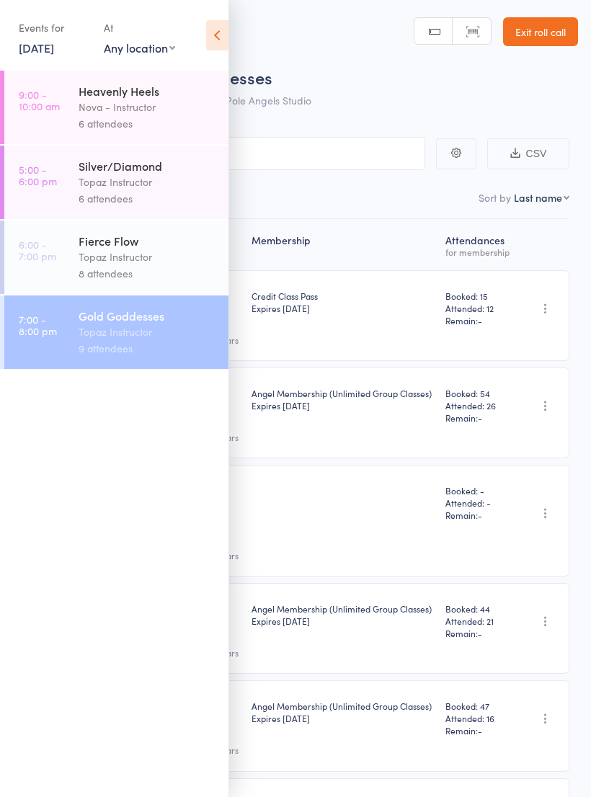
click at [215, 48] on icon at bounding box center [217, 35] width 22 height 30
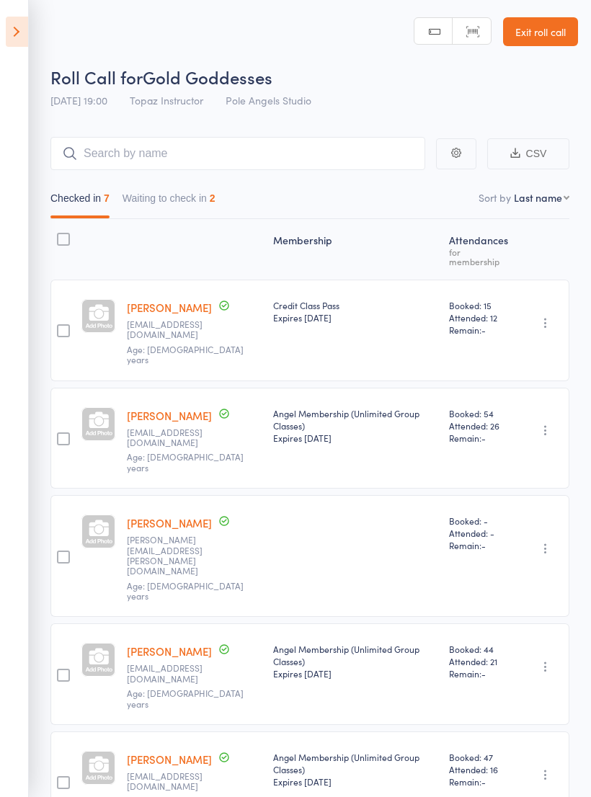
click at [24, 17] on icon at bounding box center [17, 32] width 22 height 30
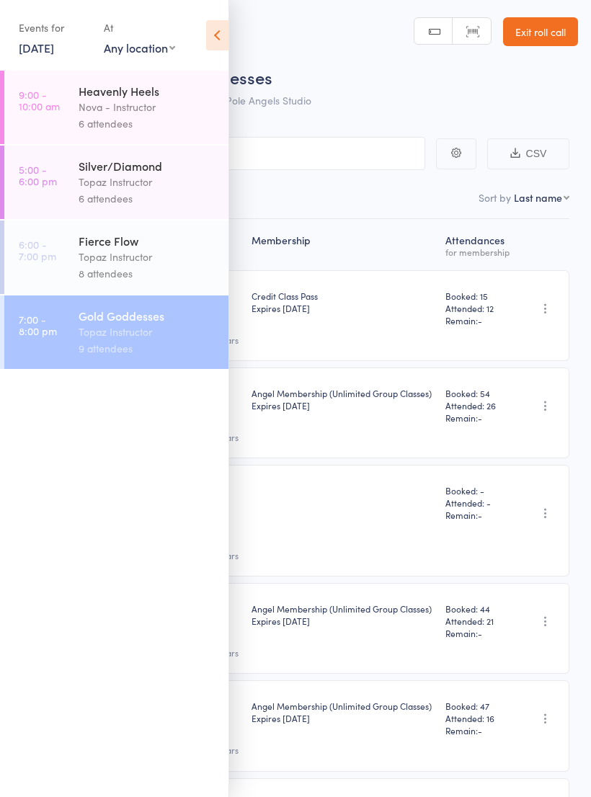
click at [54, 50] on link "[DATE]" at bounding box center [36, 48] width 35 height 16
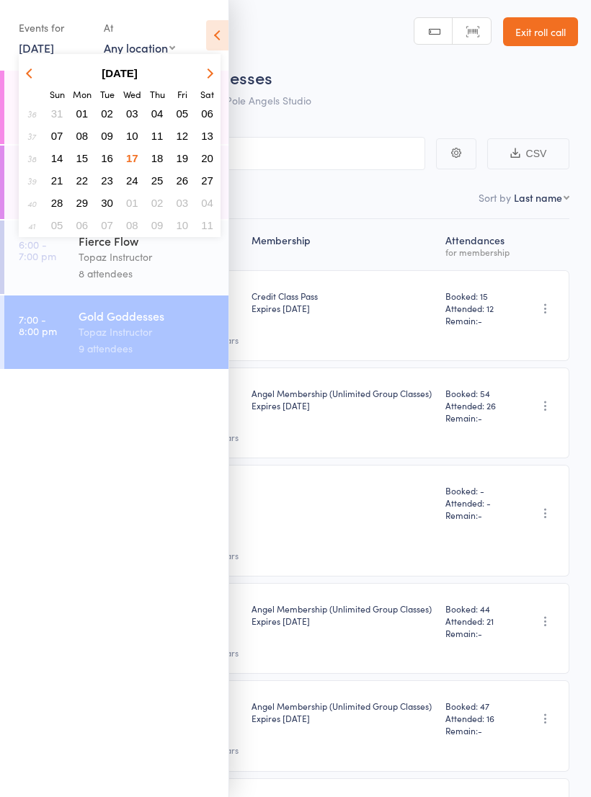
click at [106, 172] on button "23" at bounding box center [107, 180] width 22 height 19
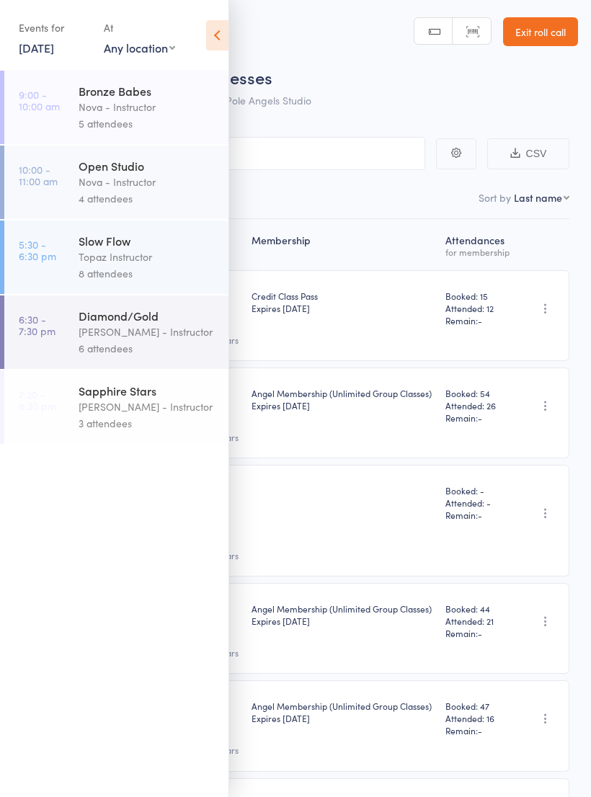
click at [112, 340] on div "[PERSON_NAME] - Instructor" at bounding box center [148, 331] width 138 height 17
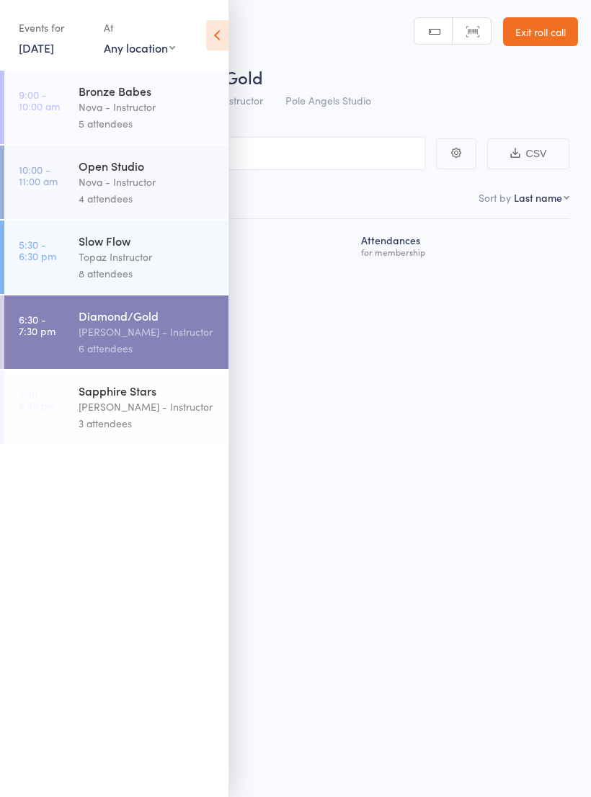
click at [213, 35] on icon at bounding box center [217, 35] width 22 height 30
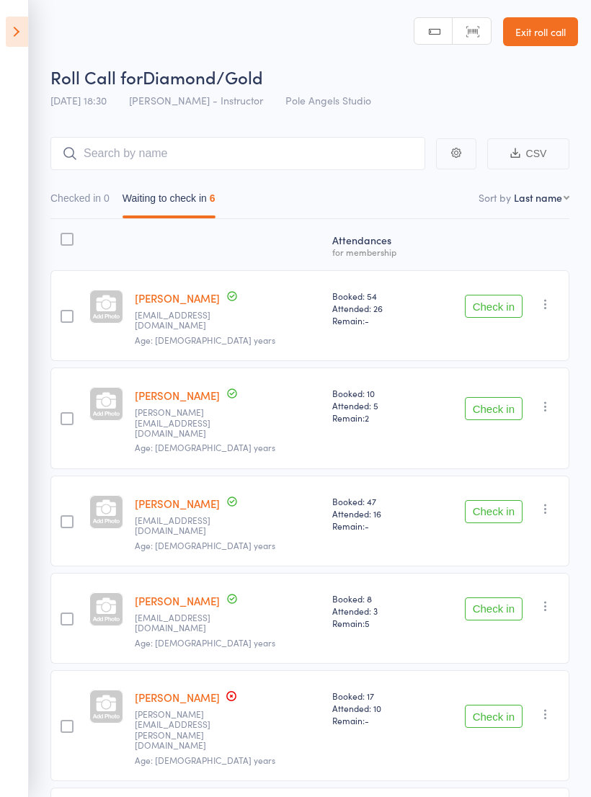
click at [10, 18] on icon at bounding box center [17, 32] width 22 height 30
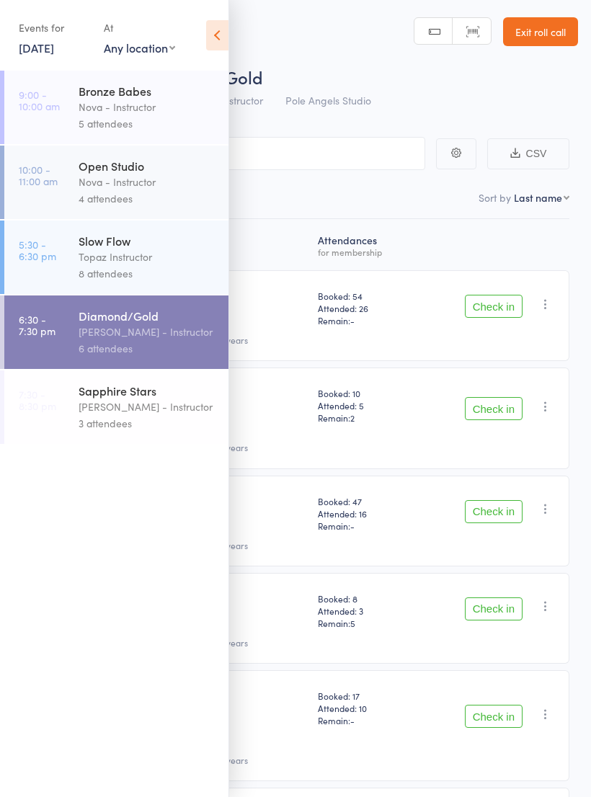
click at [48, 47] on link "[DATE]" at bounding box center [36, 48] width 35 height 16
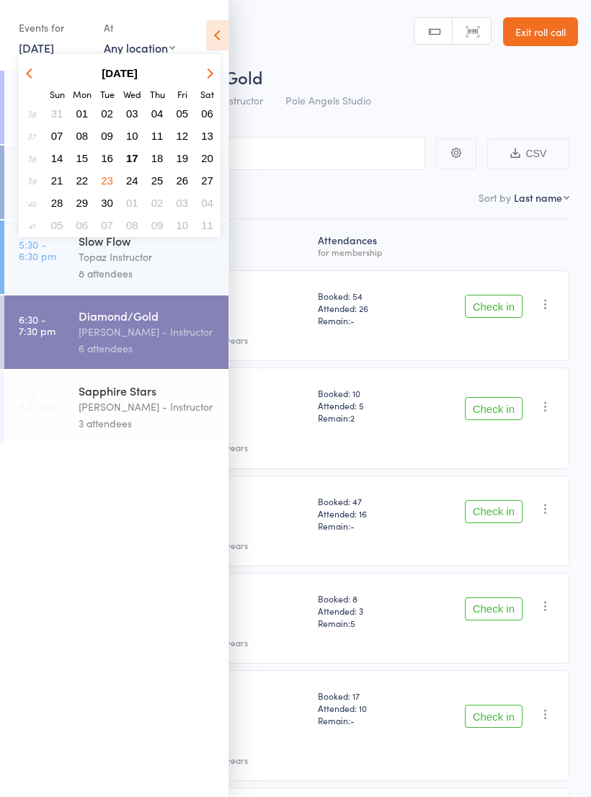
click at [129, 161] on span "17" at bounding box center [132, 158] width 12 height 12
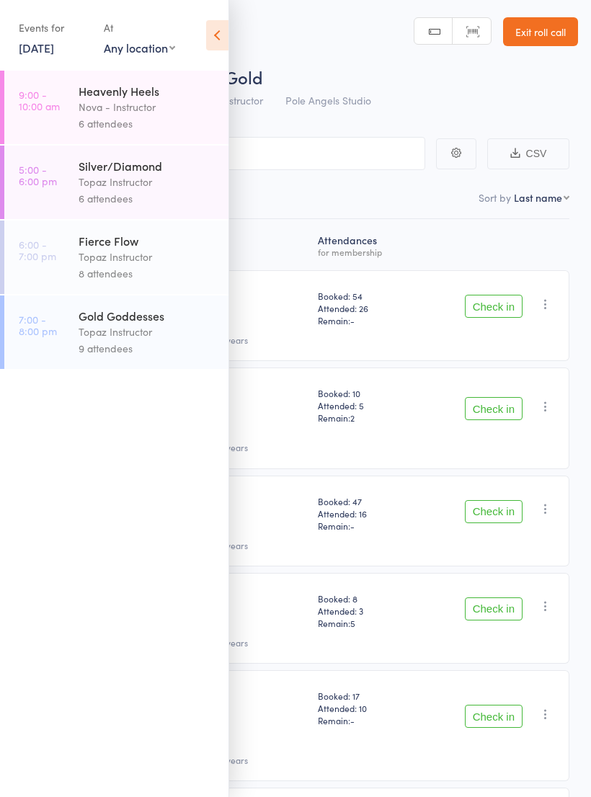
click at [123, 348] on div "9 attendees" at bounding box center [148, 348] width 138 height 17
